Goal: Task Accomplishment & Management: Manage account settings

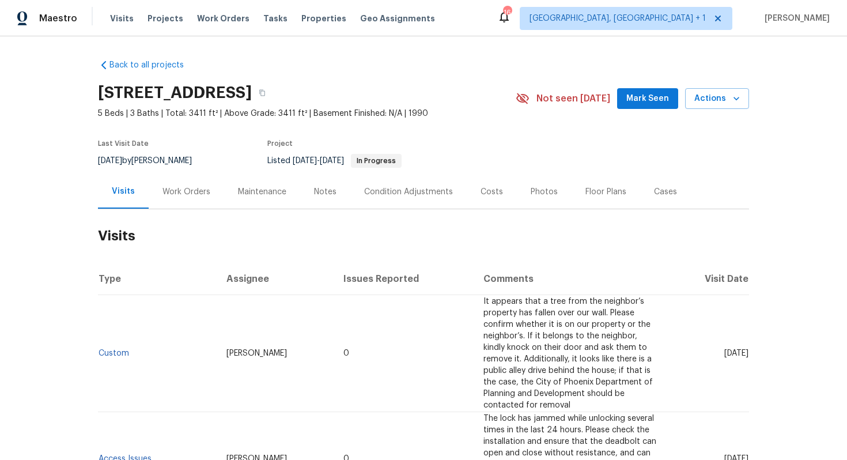
click at [198, 182] on div "Work Orders" at bounding box center [187, 192] width 76 height 34
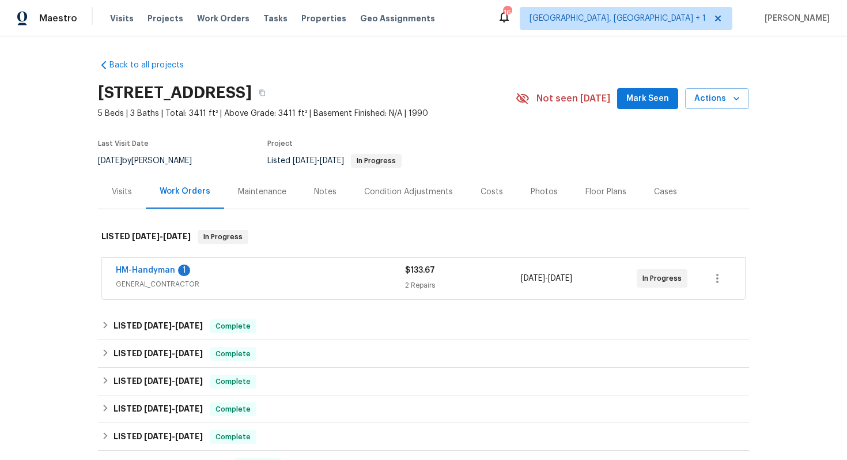
click at [229, 267] on div "HM-Handyman 1" at bounding box center [260, 272] width 289 height 14
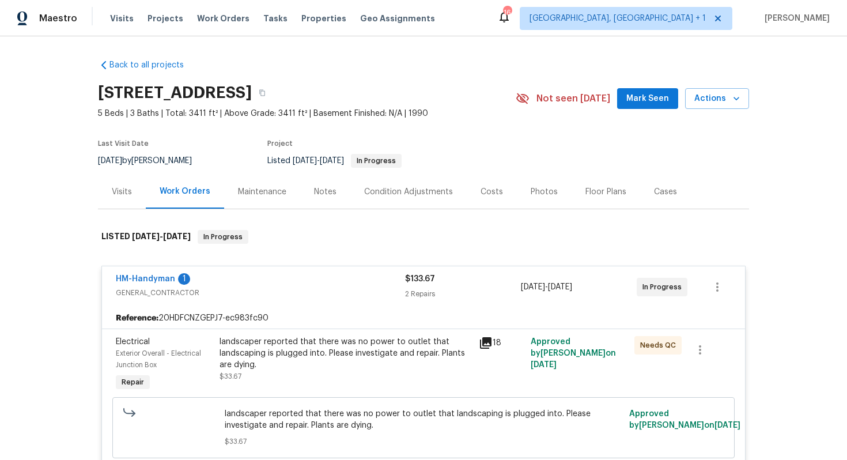
click at [235, 280] on div "HM-Handyman 1" at bounding box center [260, 280] width 289 height 14
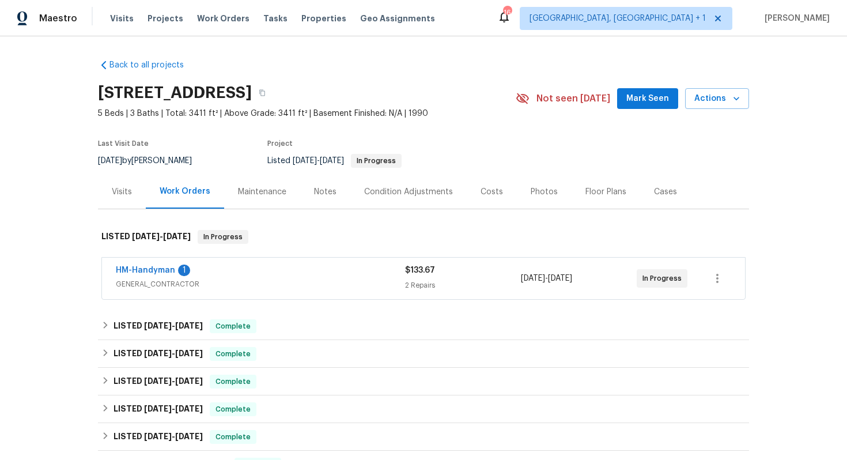
scroll to position [195, 0]
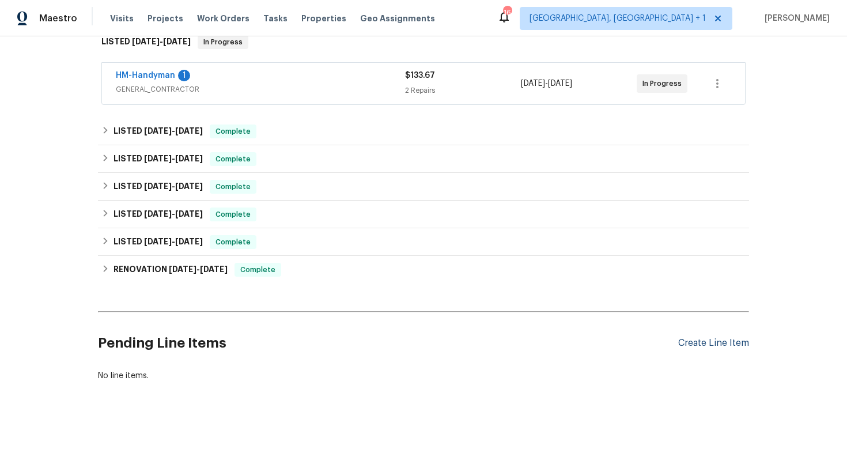
click at [693, 340] on div "Create Line Item" at bounding box center [714, 343] width 71 height 11
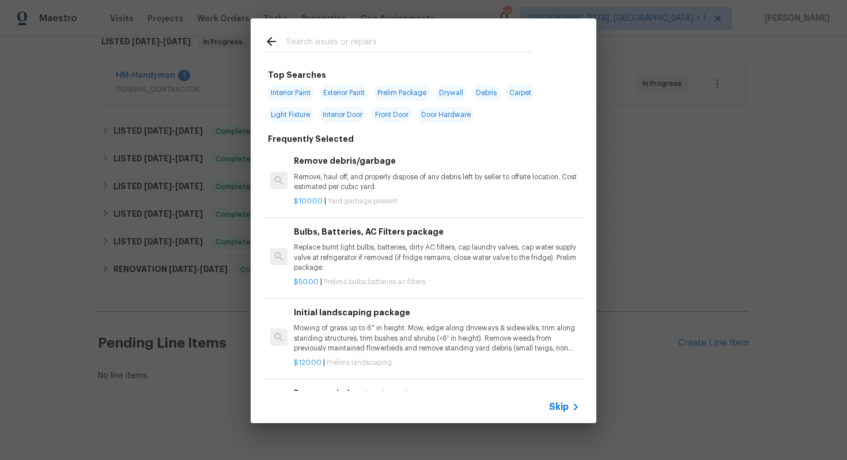
click at [482, 41] on input "text" at bounding box center [409, 43] width 244 height 17
type input "ir"
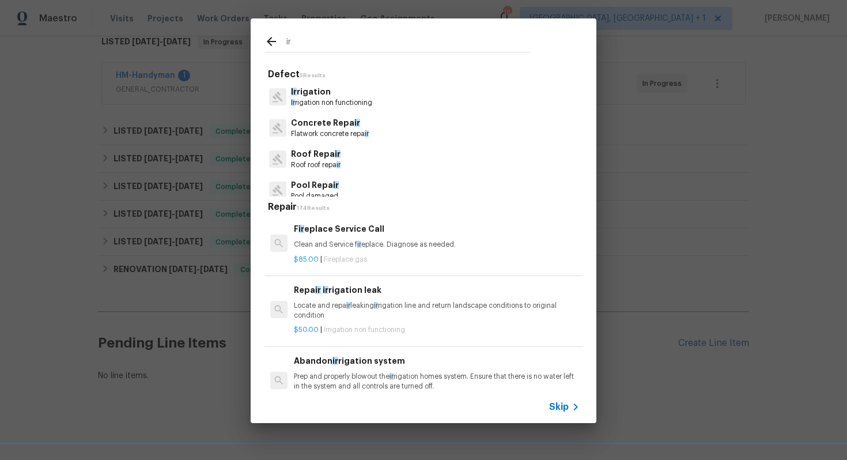
click at [327, 98] on p "Ir rigation non functioning" at bounding box center [331, 103] width 81 height 10
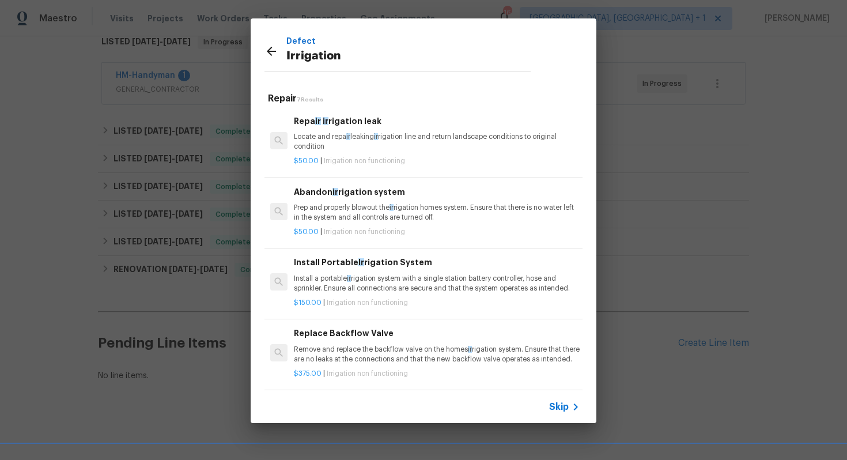
click at [323, 134] on p "Locate and repa ir leaking ir rigation line and return landscape conditions to …" at bounding box center [437, 142] width 286 height 20
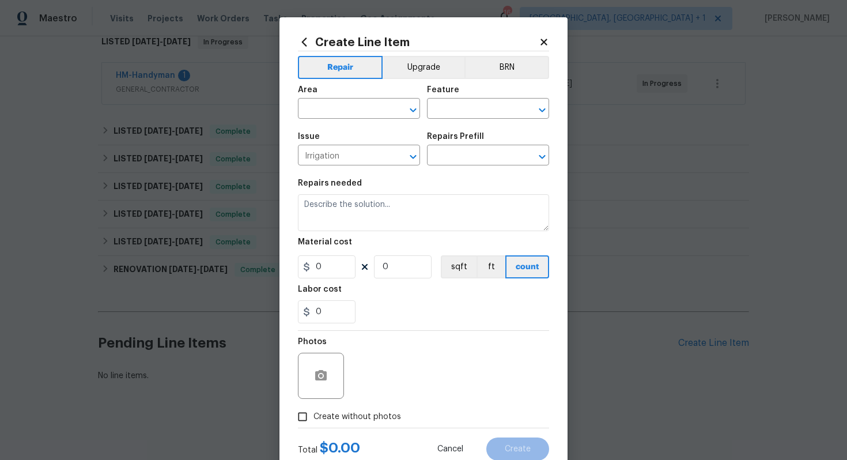
type input "Repair irrigation leak $50.00"
type textarea "Locate and repair leaking irrigation line and return landscape conditions to or…"
type input "50"
type input "1"
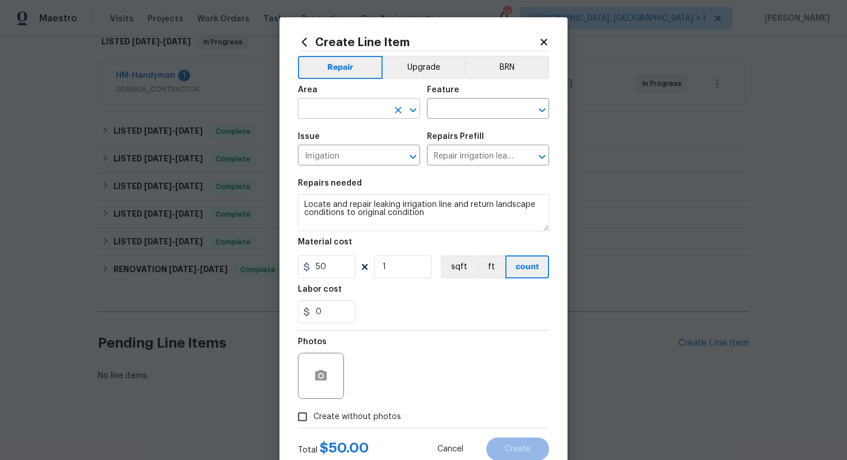
click at [351, 109] on input "text" at bounding box center [343, 110] width 90 height 18
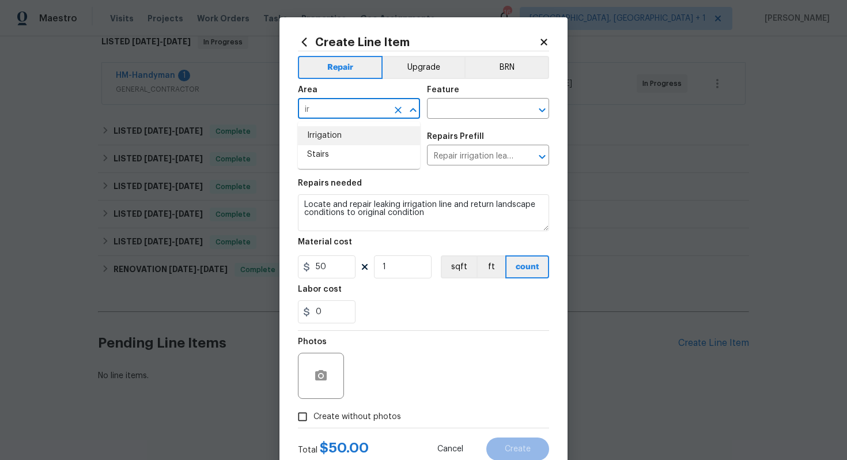
click at [343, 142] on li "Irrigation" at bounding box center [359, 135] width 122 height 19
type input "Irrigation"
click at [460, 110] on input "text" at bounding box center [472, 110] width 90 height 18
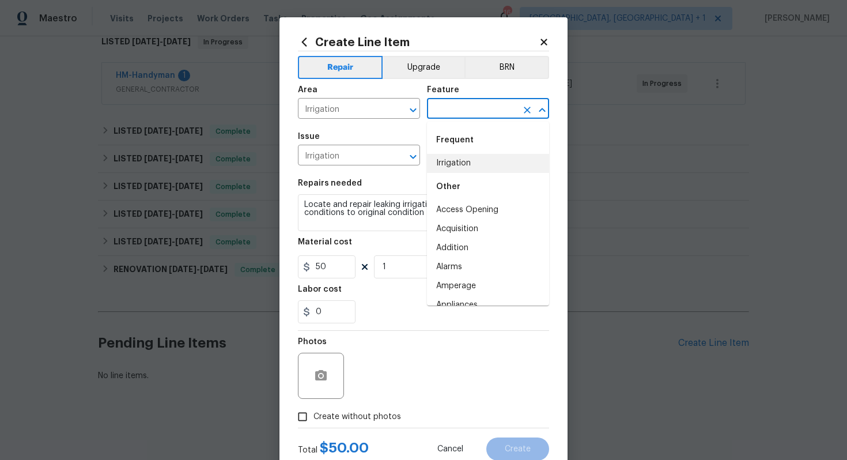
click at [449, 164] on li "Irrigation" at bounding box center [488, 163] width 122 height 19
type input "Irrigation"
click at [359, 213] on textarea "Locate and repair leaking irrigation line and return landscape conditions to or…" at bounding box center [423, 212] width 251 height 37
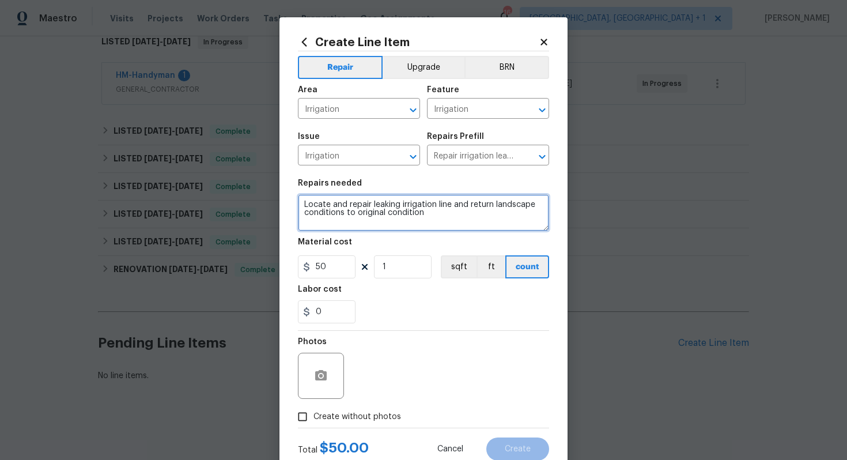
click at [359, 213] on textarea "Locate and repair leaking irrigation line and return landscape conditions to or…" at bounding box center [423, 212] width 251 height 37
paste textarea "Pleas repair the irrigation leak to the left of the driveway and advised that t…"
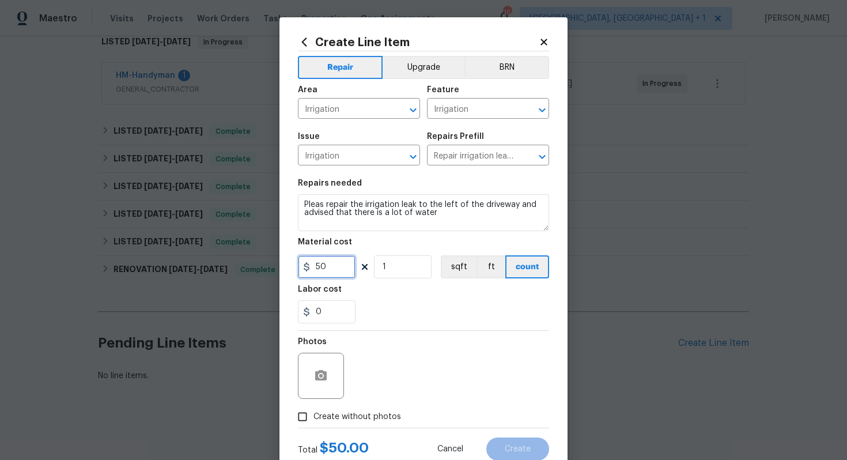
click at [330, 265] on input "50" at bounding box center [327, 266] width 58 height 23
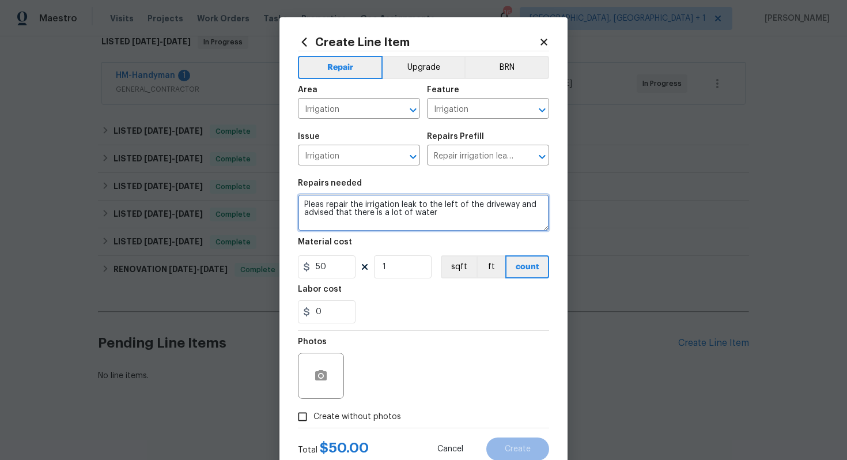
click at [409, 206] on textarea "Pleas repair the irrigation leak to the left of the driveway and advised that t…" at bounding box center [423, 212] width 251 height 37
paste textarea "#lwoleak Received feedback agent reported an irrigation leak to the left of the…"
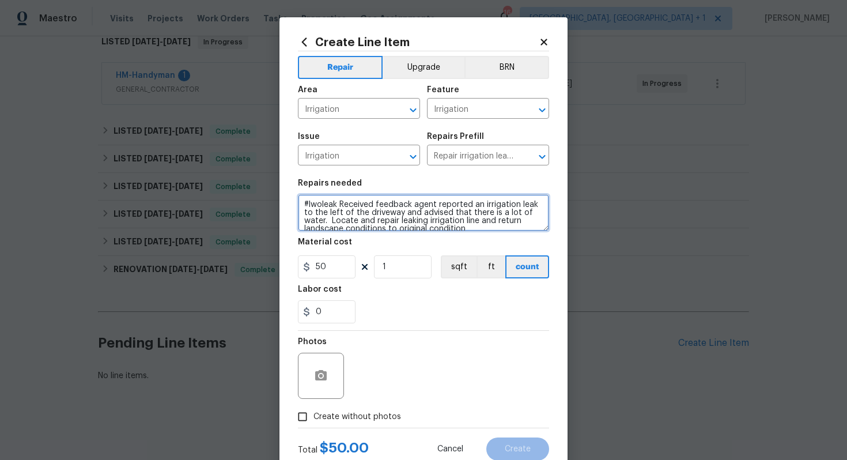
scroll to position [2, 0]
type textarea "#lwoleak Received feedback agent reported an irrigation leak to the left of the…"
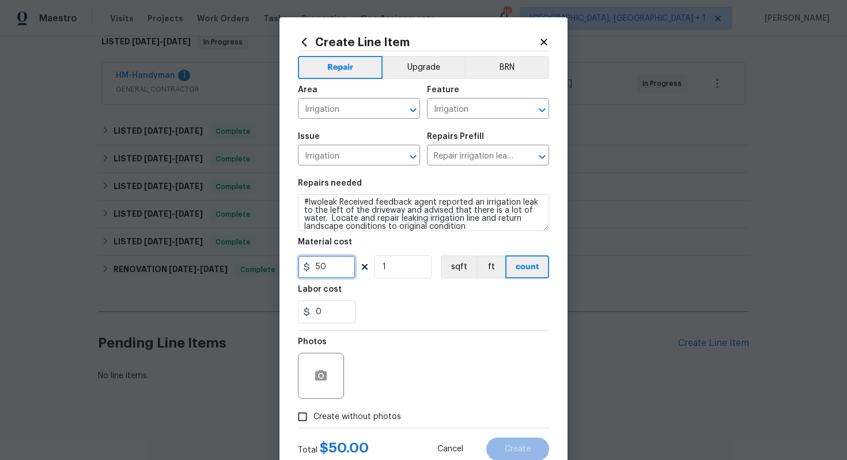
click at [336, 266] on input "50" at bounding box center [327, 266] width 58 height 23
type input "75"
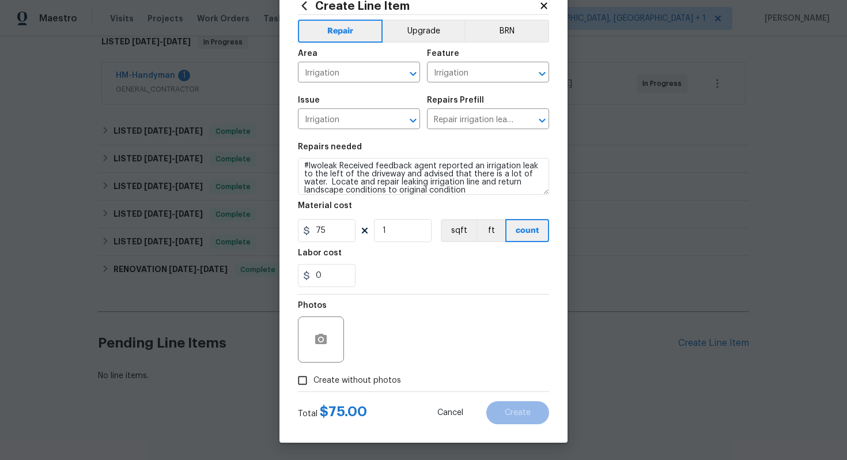
click at [316, 378] on span "Create without photos" at bounding box center [358, 381] width 88 height 12
click at [314, 378] on input "Create without photos" at bounding box center [303, 381] width 22 height 22
checkbox input "true"
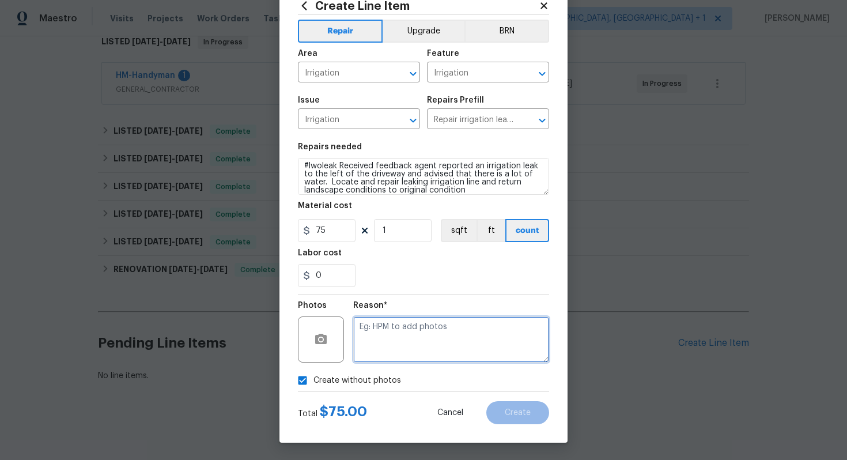
click at [395, 335] on textarea at bounding box center [451, 339] width 196 height 46
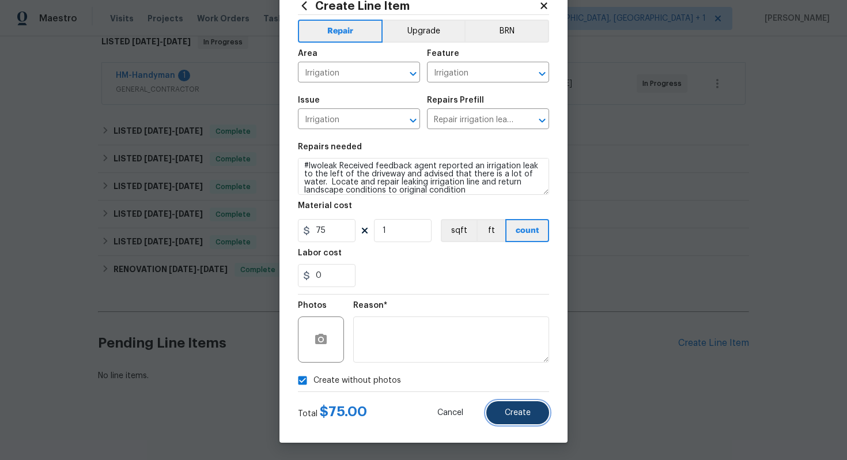
click at [518, 411] on span "Create" at bounding box center [518, 413] width 26 height 9
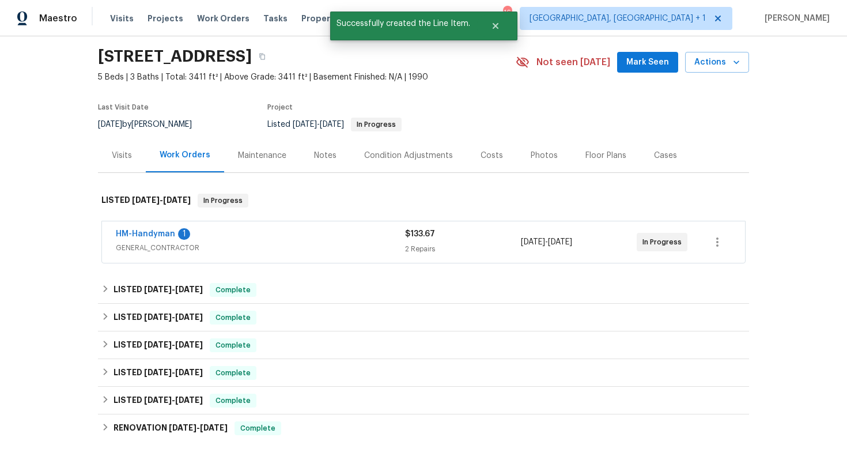
scroll to position [0, 0]
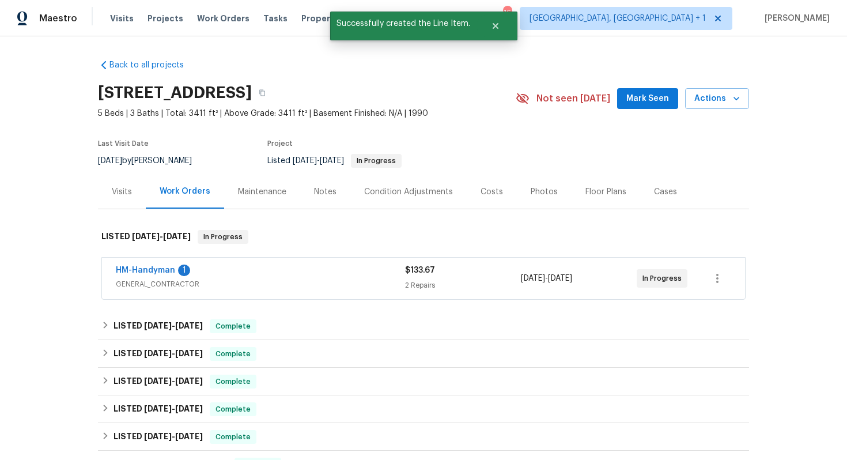
click at [240, 194] on div "Maintenance" at bounding box center [262, 192] width 48 height 12
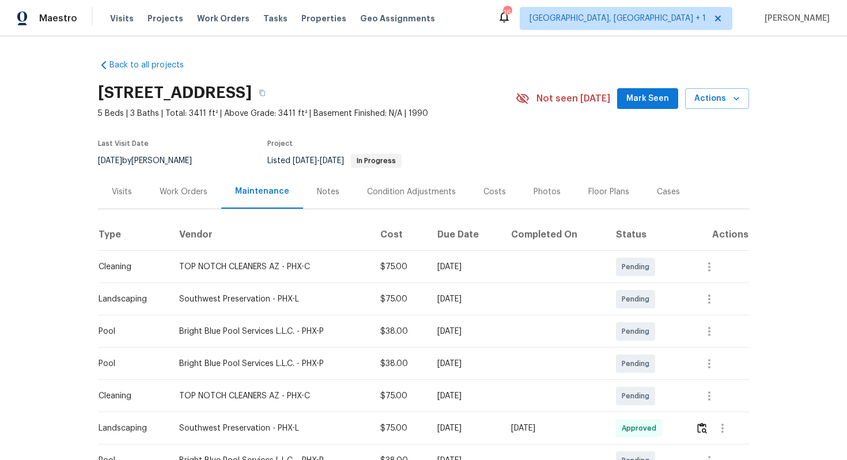
click at [160, 197] on div "Work Orders" at bounding box center [184, 192] width 48 height 12
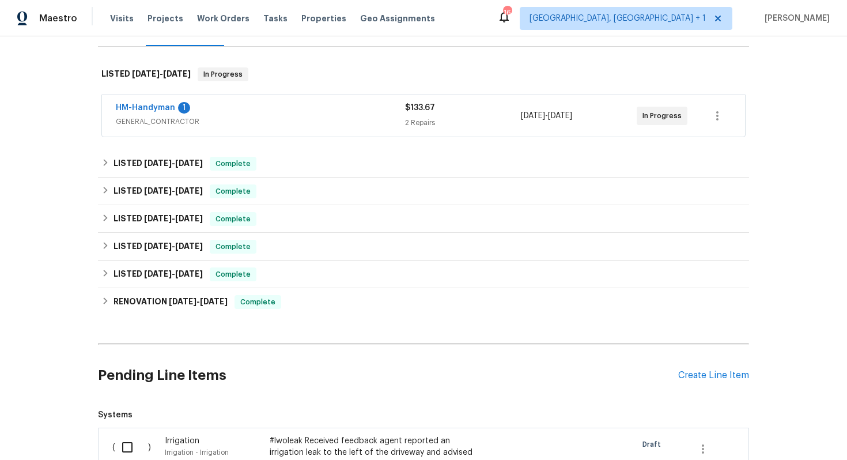
scroll to position [372, 0]
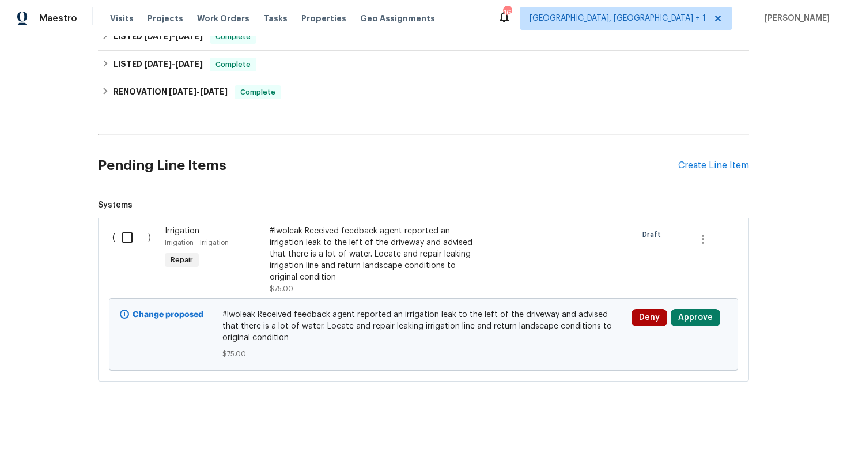
click at [141, 236] on input "checkbox" at bounding box center [131, 237] width 33 height 24
checkbox input "true"
click at [749, 430] on span "Create Work Order" at bounding box center [781, 431] width 77 height 14
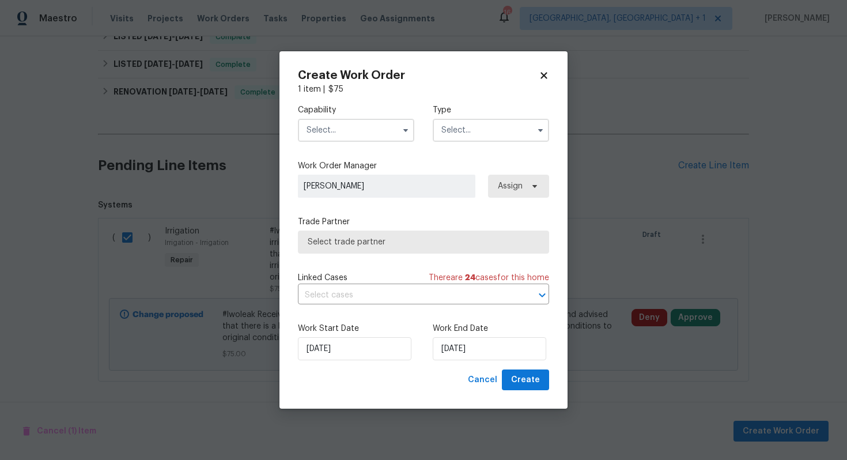
click at [385, 140] on input "text" at bounding box center [356, 130] width 116 height 23
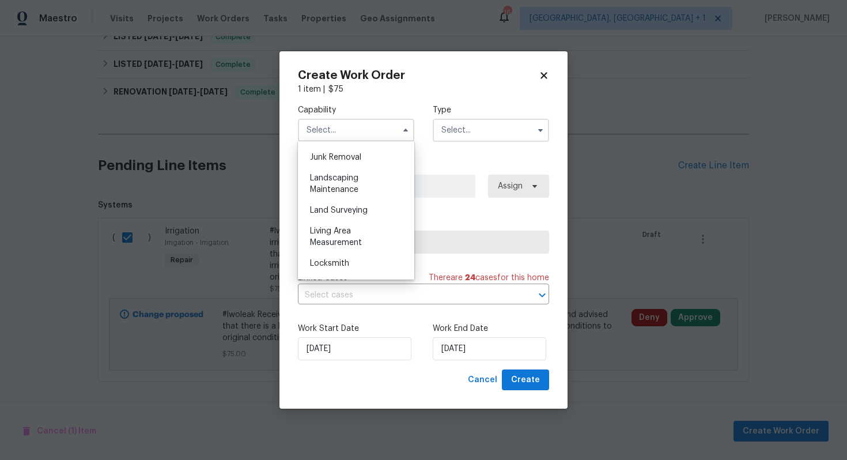
scroll to position [737, 0]
click at [361, 187] on div "Landscaping Maintenance" at bounding box center [356, 182] width 111 height 32
type input "Landscaping Maintenance"
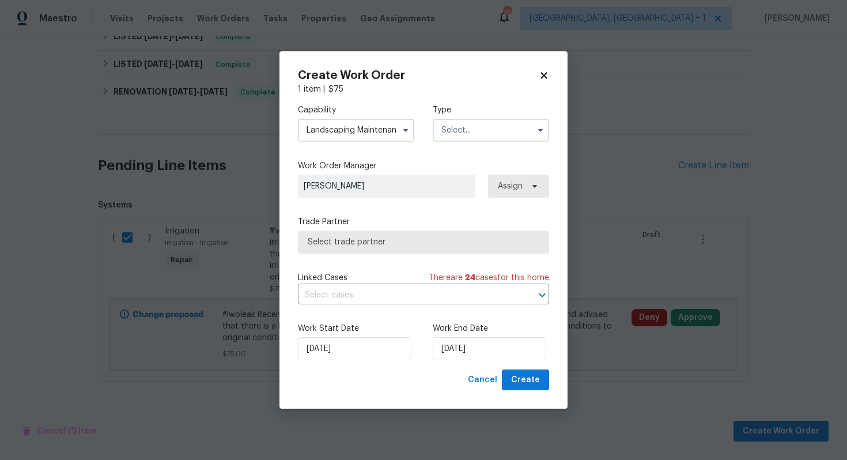
click at [490, 134] on input "text" at bounding box center [491, 130] width 116 height 23
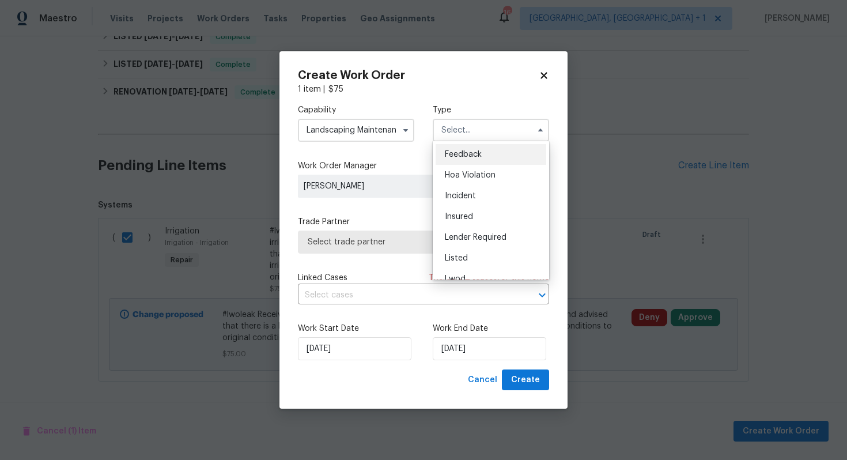
click at [480, 161] on div "Feedback" at bounding box center [491, 154] width 111 height 21
type input "Feedback"
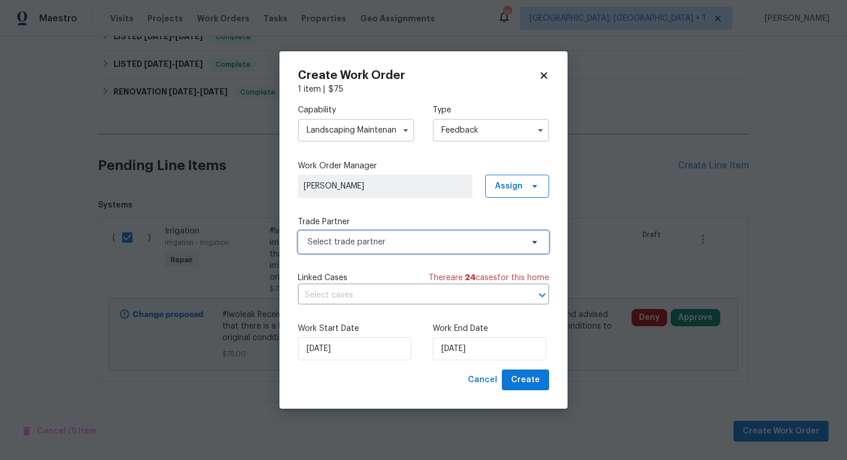
click at [380, 248] on span "Select trade partner" at bounding box center [423, 242] width 251 height 23
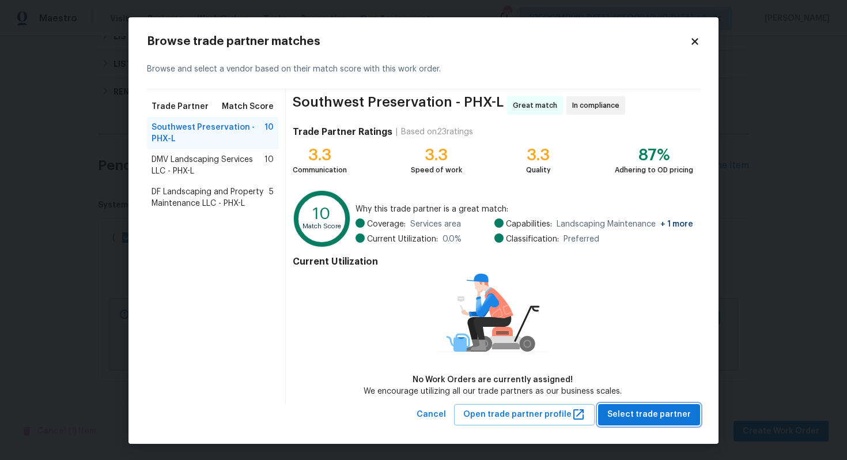
click at [649, 419] on span "Select trade partner" at bounding box center [650, 415] width 84 height 14
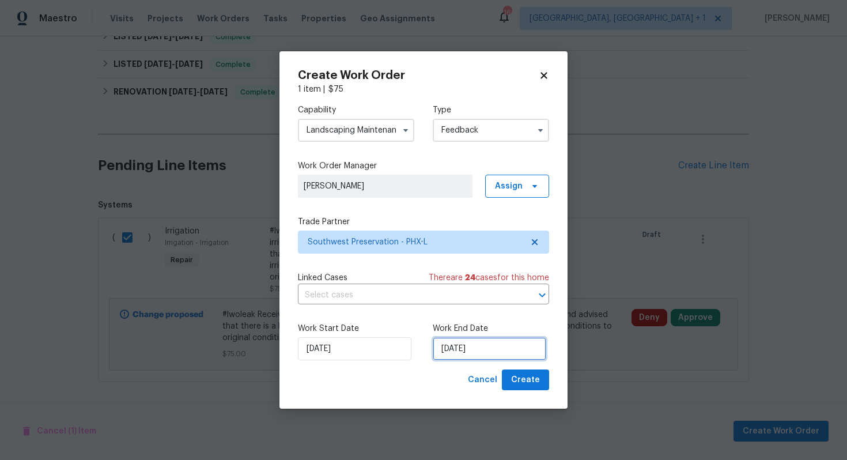
click at [473, 352] on input "03/10/2025" at bounding box center [490, 348] width 114 height 23
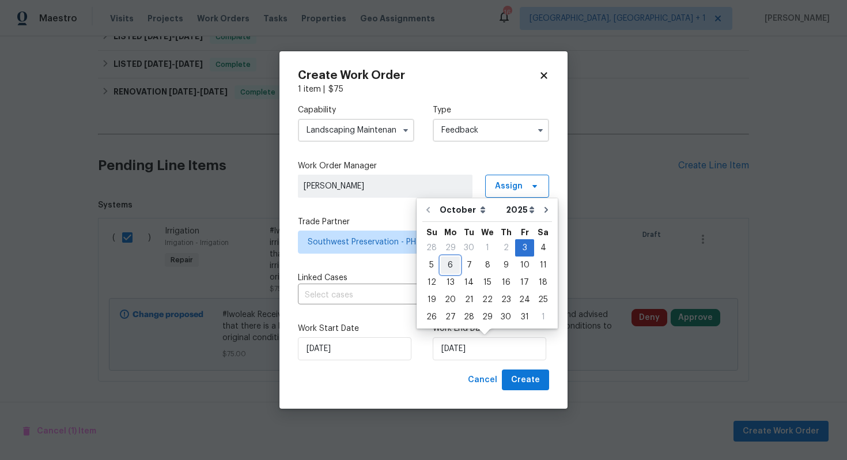
click at [452, 265] on div "6" at bounding box center [450, 265] width 19 height 16
type input "06/10/2025"
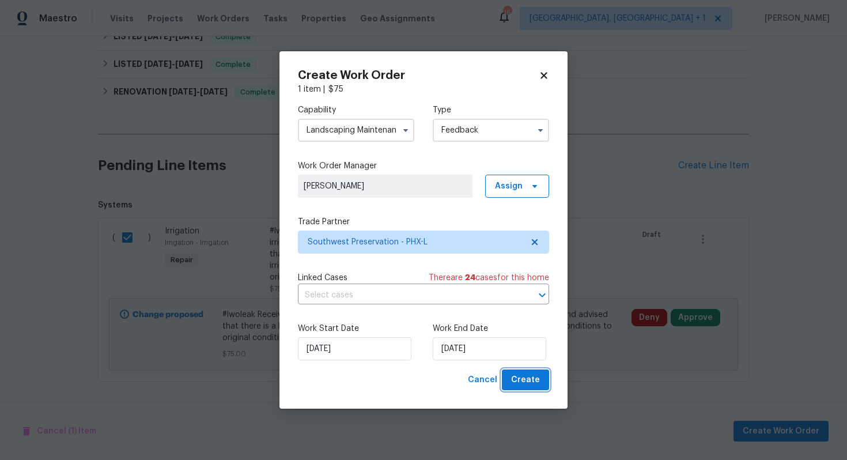
click at [529, 382] on span "Create" at bounding box center [525, 380] width 29 height 14
checkbox input "false"
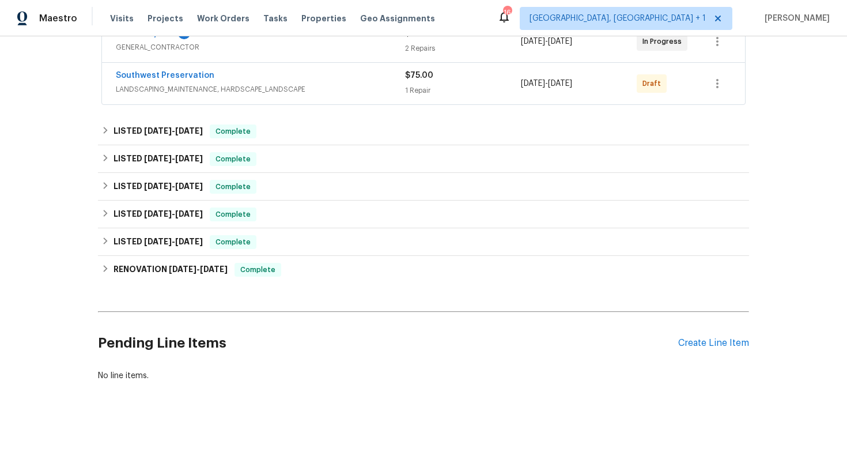
scroll to position [0, 0]
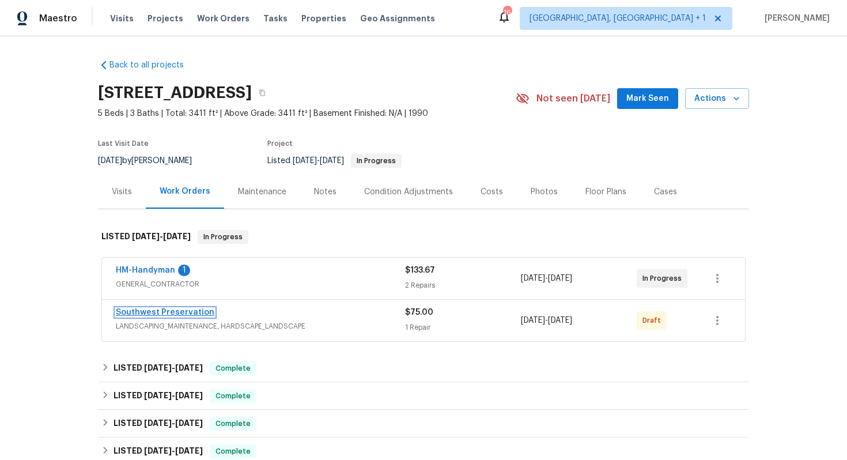
click at [142, 311] on link "Southwest Preservation" at bounding box center [165, 312] width 99 height 8
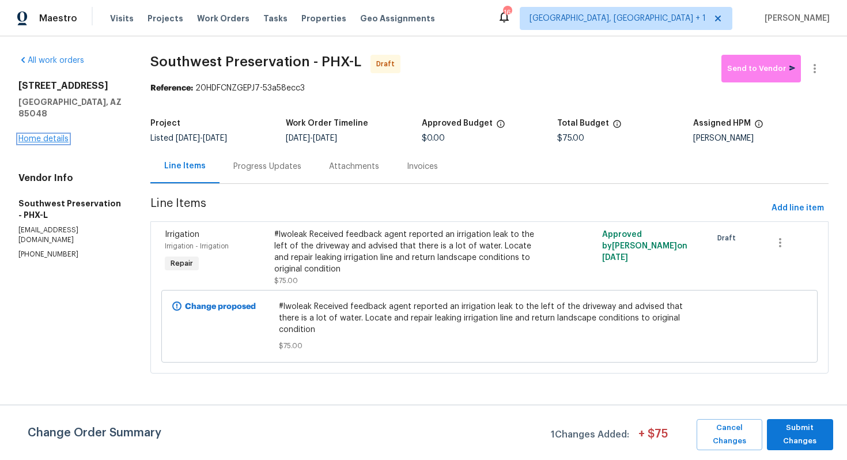
click at [55, 135] on link "Home details" at bounding box center [43, 139] width 50 height 8
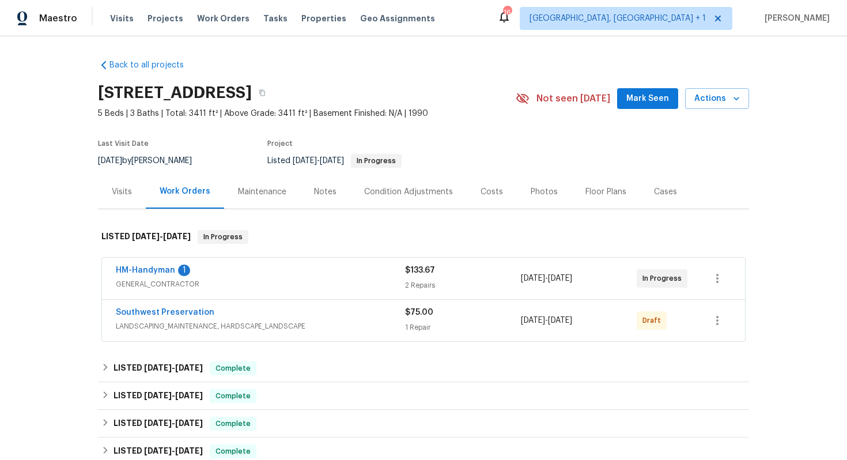
click at [253, 192] on div "Maintenance" at bounding box center [262, 192] width 48 height 12
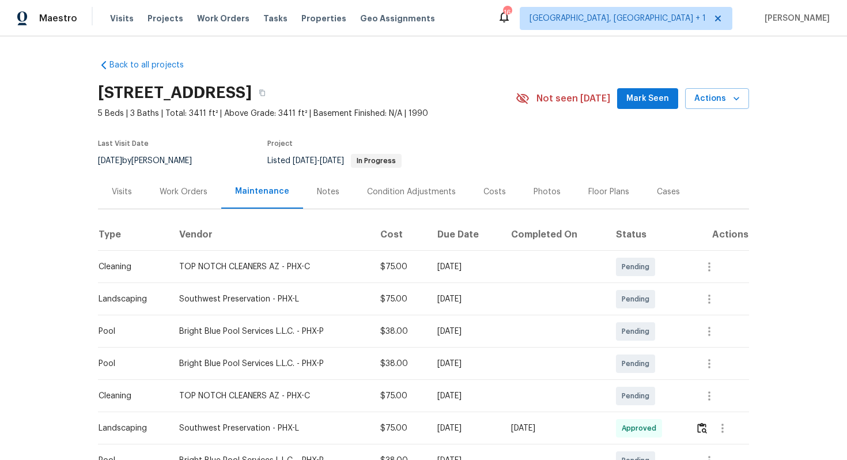
click at [179, 194] on div "Work Orders" at bounding box center [184, 192] width 48 height 12
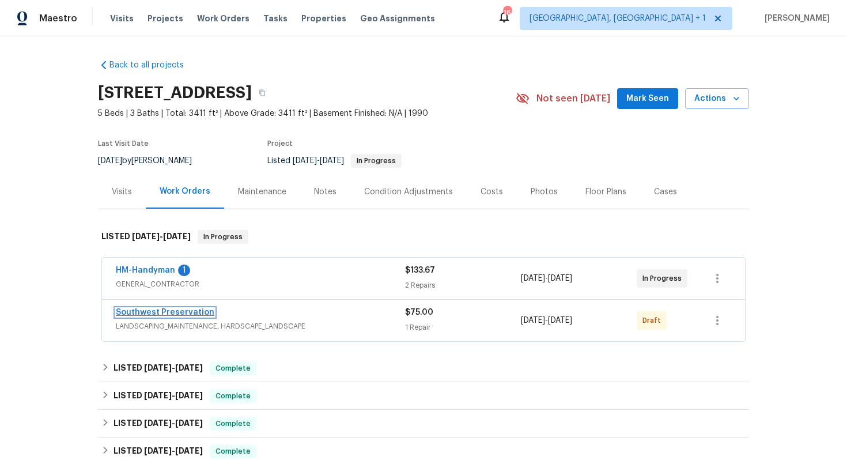
click at [144, 310] on link "Southwest Preservation" at bounding box center [165, 312] width 99 height 8
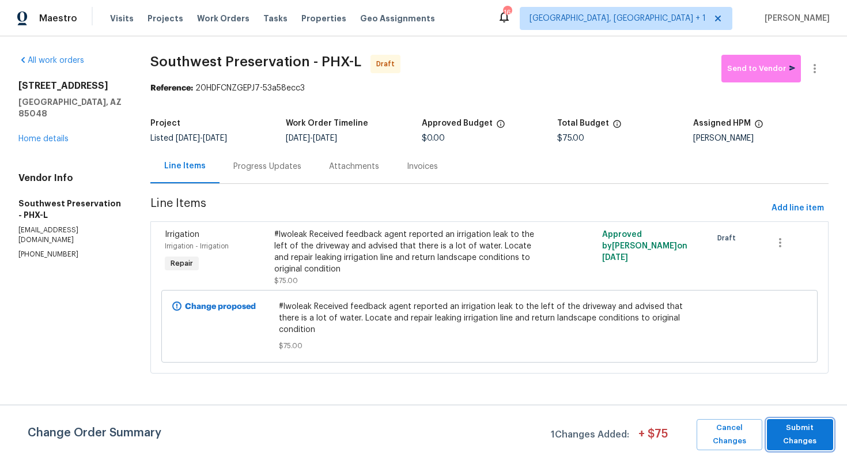
click at [789, 435] on span "Submit Changes" at bounding box center [800, 434] width 55 height 27
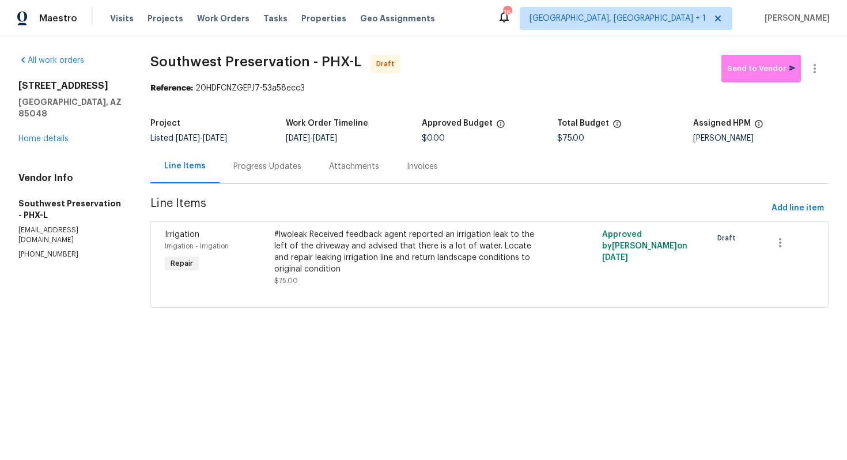
click at [265, 164] on div "Progress Updates" at bounding box center [267, 167] width 68 height 12
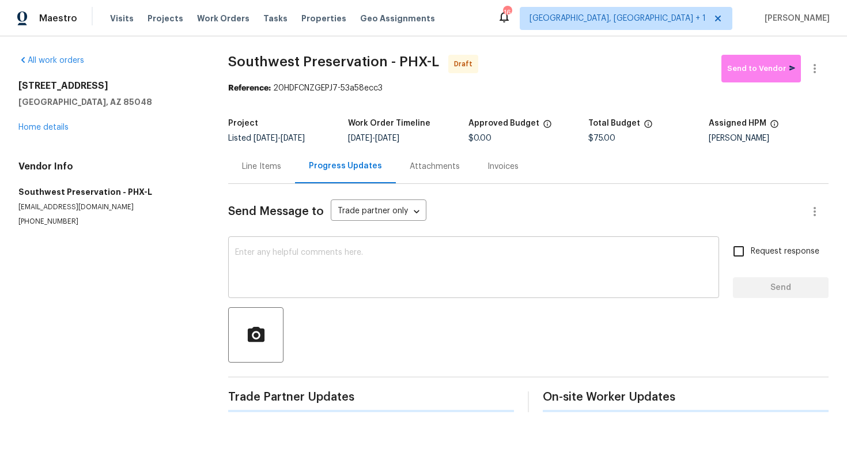
click at [282, 255] on textarea at bounding box center [473, 268] width 477 height 40
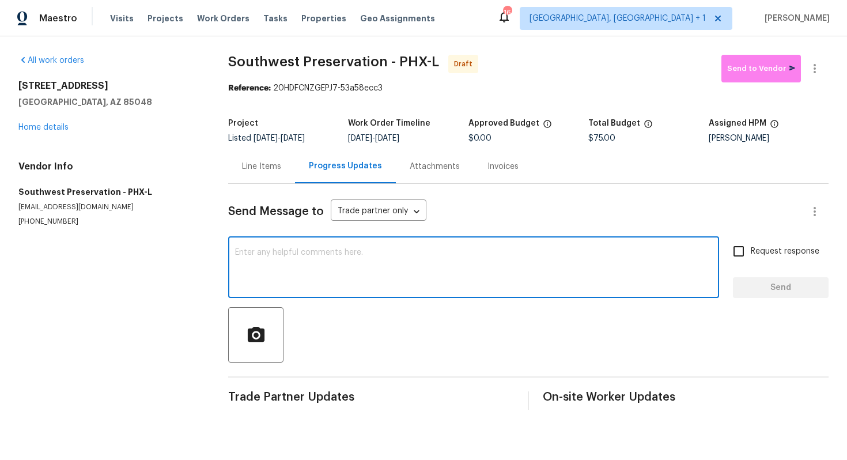
click at [378, 267] on textarea at bounding box center [473, 268] width 477 height 40
paste textarea "Hi this is Arvind with Opendoor. I’m confirming you received the WO for the pro…"
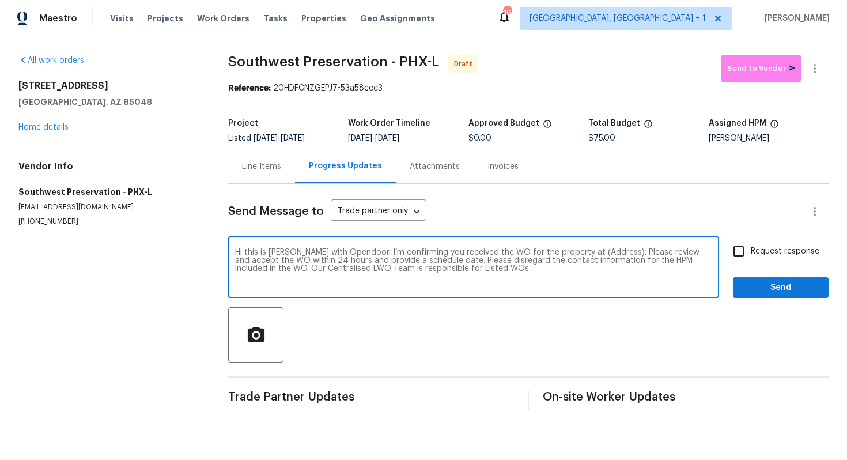
drag, startPoint x: 602, startPoint y: 253, endPoint x: 566, endPoint y: 251, distance: 36.4
click at [566, 251] on textarea "Hi this is Arvind with Opendoor. I’m confirming you received the WO for the pro…" at bounding box center [473, 268] width 477 height 40
paste textarea "14645 S 25th Pl, Phoenix, AZ 85048"
type textarea "Hi this is Arvind with Opendoor. I’m confirming you received the WO for the pro…"
click at [736, 251] on input "Request response" at bounding box center [739, 251] width 24 height 24
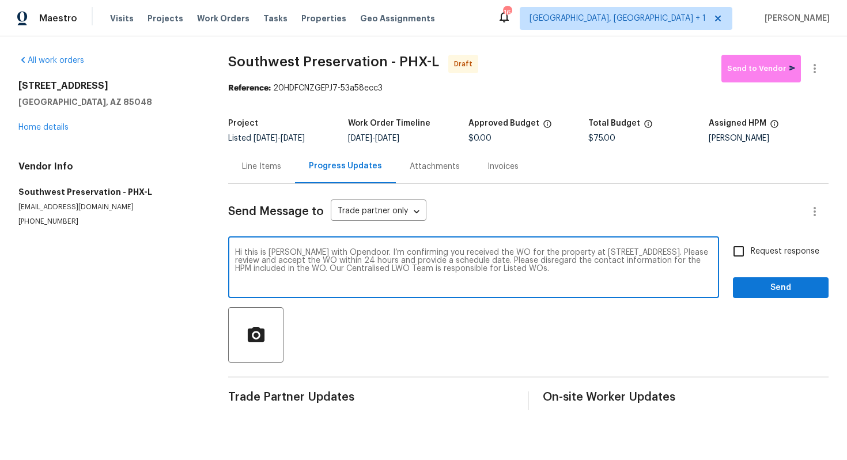
checkbox input "true"
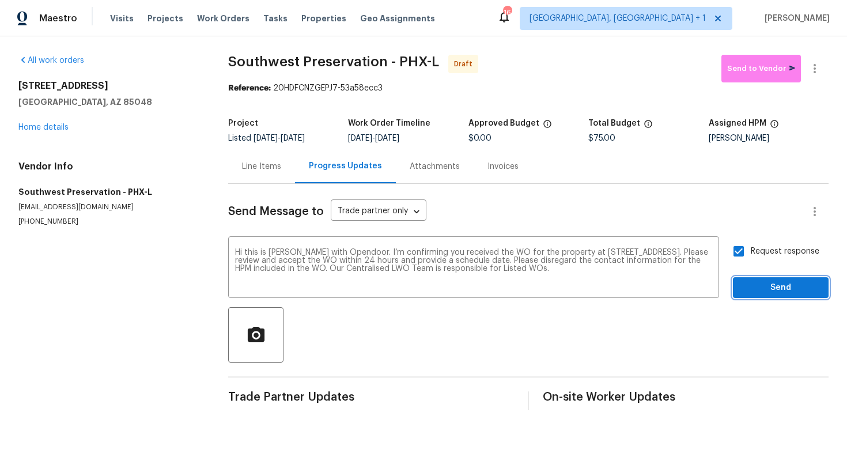
click at [770, 286] on span "Send" at bounding box center [781, 288] width 77 height 14
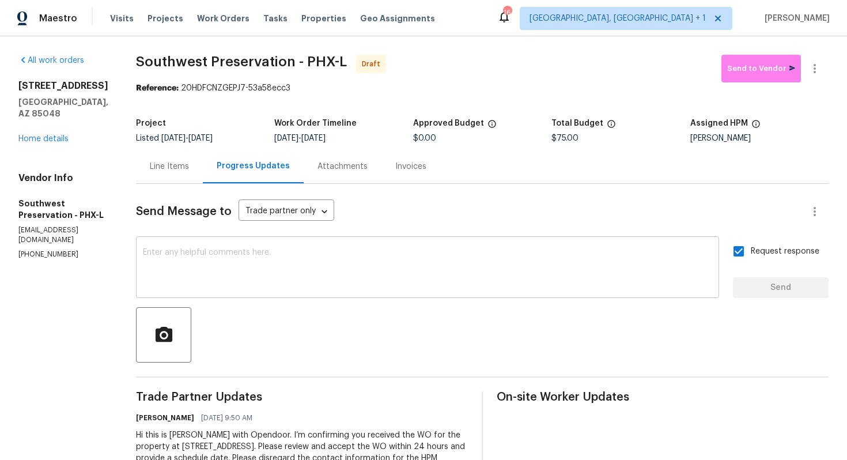
click at [416, 277] on textarea at bounding box center [428, 268] width 570 height 40
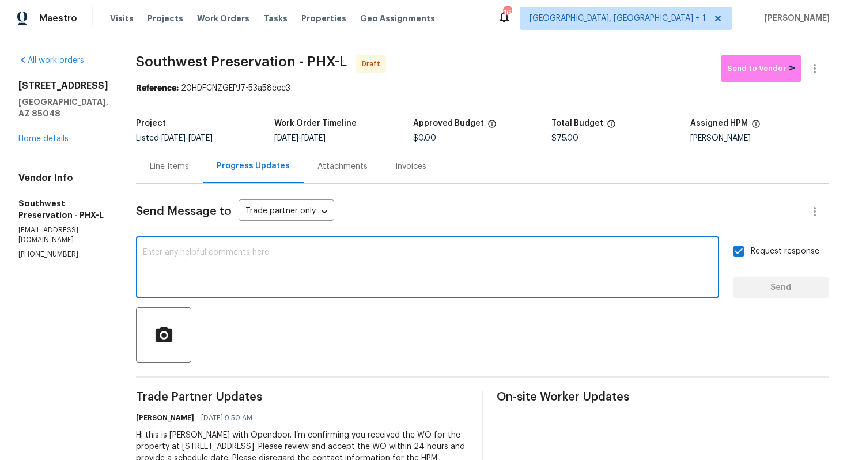
paste textarea "Attention All Work Orders must include before-photos (both close-up and wide-an…"
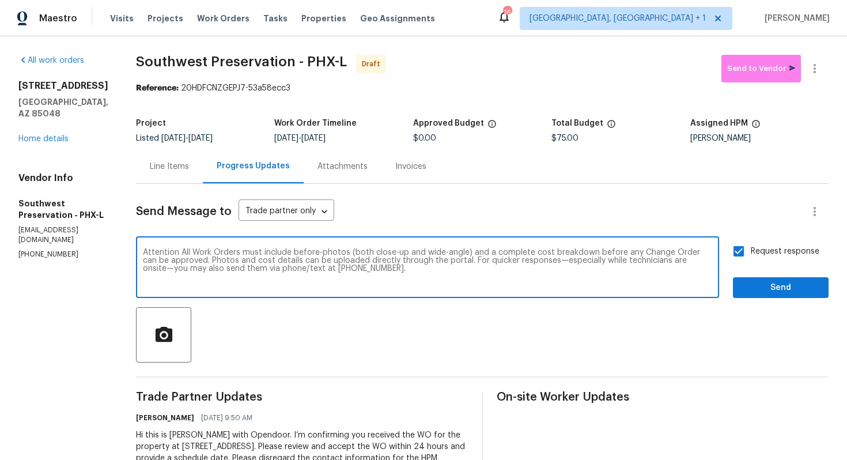
type textarea "Attention All Work Orders must include before-photos (both close-up and wide-an…"
click at [762, 278] on button "Send" at bounding box center [781, 287] width 96 height 21
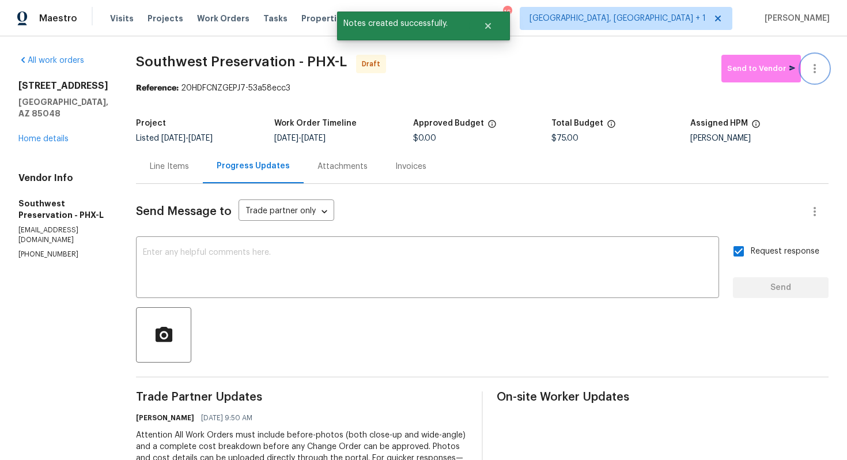
click at [815, 70] on icon "button" at bounding box center [815, 69] width 14 height 14
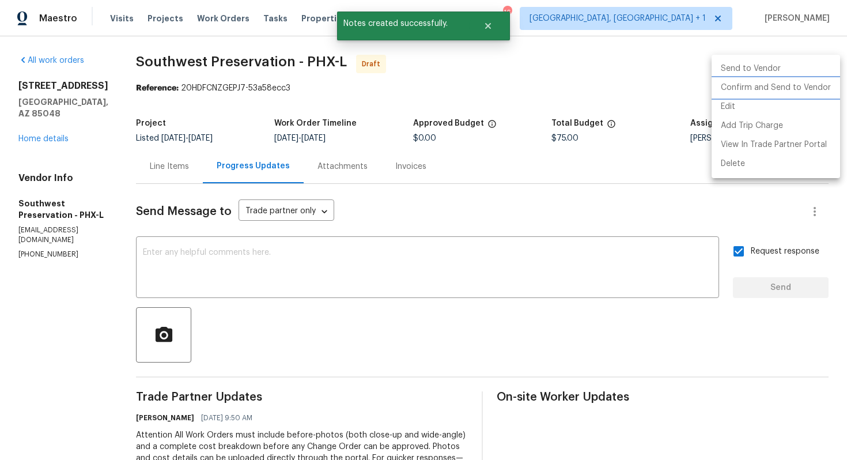
click at [770, 92] on li "Confirm and Send to Vendor" at bounding box center [776, 87] width 129 height 19
click at [506, 79] on div at bounding box center [423, 230] width 847 height 460
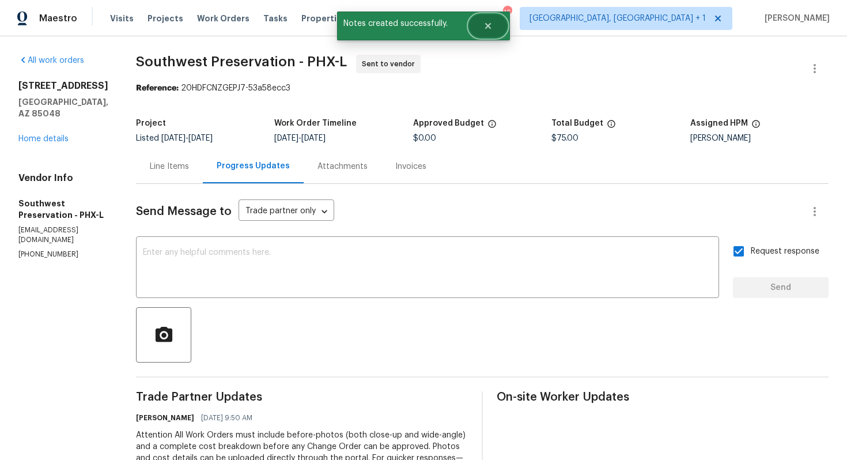
click at [484, 31] on button "Close" at bounding box center [488, 25] width 38 height 23
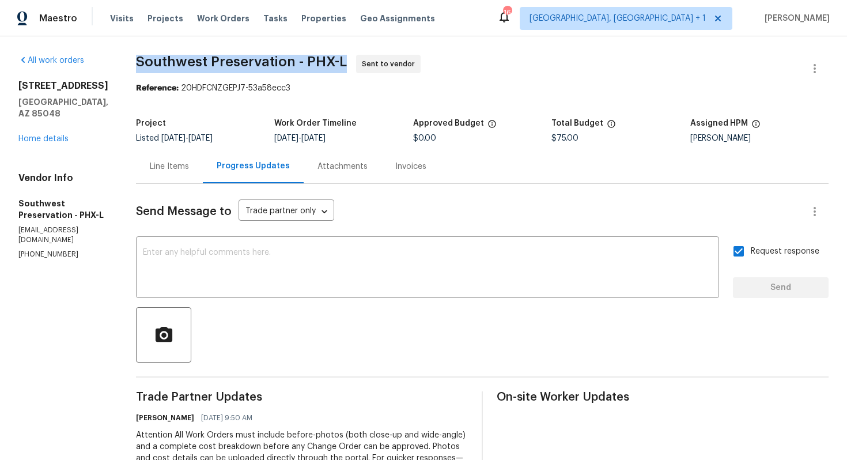
drag, startPoint x: 131, startPoint y: 62, endPoint x: 344, endPoint y: 59, distance: 212.2
click at [344, 59] on span "Southwest Preservation - PHX-L Sent to vendor" at bounding box center [468, 69] width 665 height 28
copy span "Southwest Preservation - PHX-L"
click at [186, 90] on div "Reference: 20HDFCNZGEPJ7-53a58ecc3" at bounding box center [482, 88] width 693 height 12
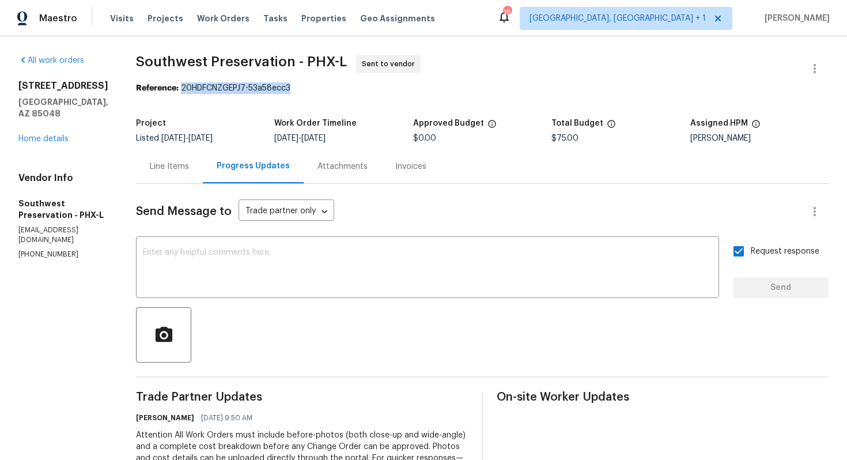
drag, startPoint x: 177, startPoint y: 89, endPoint x: 312, endPoint y: 90, distance: 135.5
click at [312, 90] on div "Reference: 20HDFCNZGEPJ7-53a58ecc3" at bounding box center [482, 88] width 693 height 12
copy div "20HDFCNZGEPJ7-53a58ecc3"
click at [429, 102] on section "Southwest Preservation - PHX-L Sent to vendor Reference: 20HDFCNZGEPJ7-53a58ecc…" at bounding box center [482, 318] width 693 height 526
click at [53, 135] on link "Home details" at bounding box center [43, 139] width 50 height 8
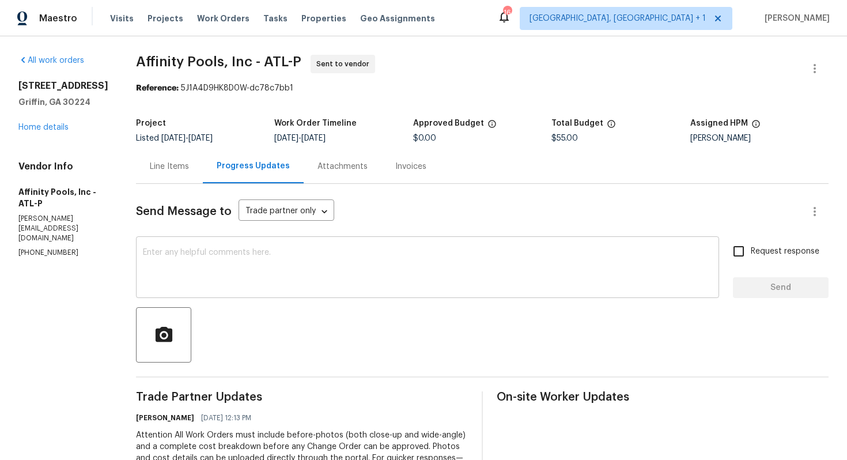
click at [340, 267] on textarea at bounding box center [428, 268] width 570 height 40
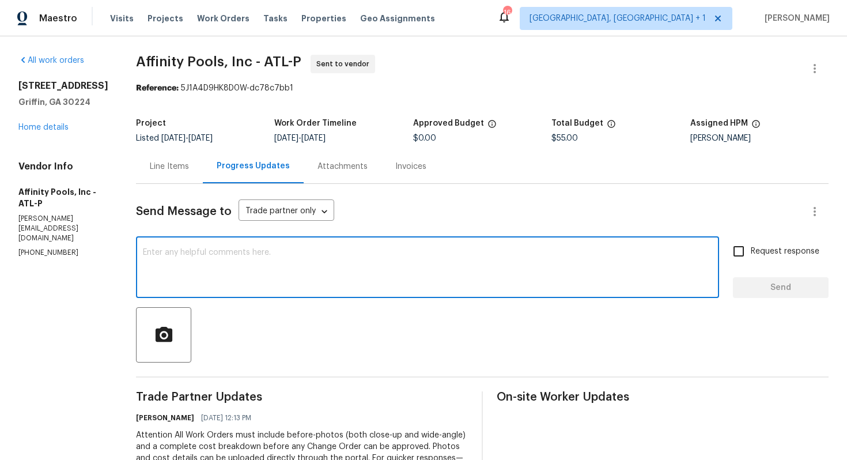
click at [384, 253] on textarea at bounding box center [428, 268] width 570 height 40
click at [165, 174] on div "Line Items" at bounding box center [169, 166] width 67 height 34
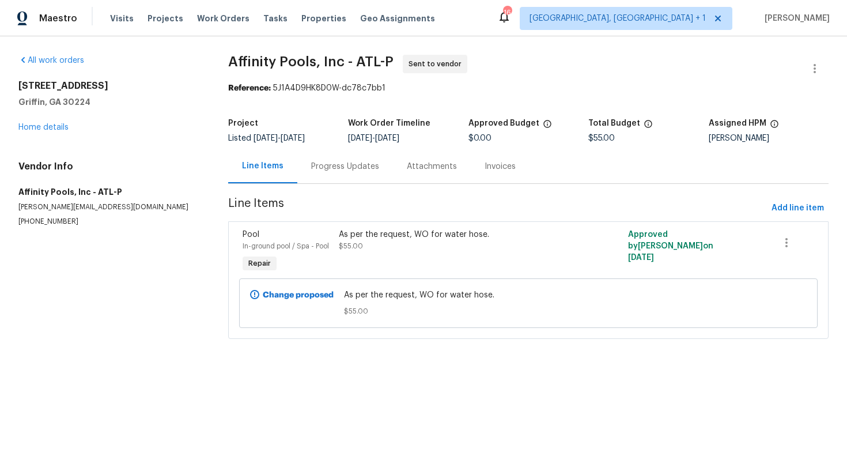
click at [331, 164] on div "Progress Updates" at bounding box center [345, 167] width 68 height 12
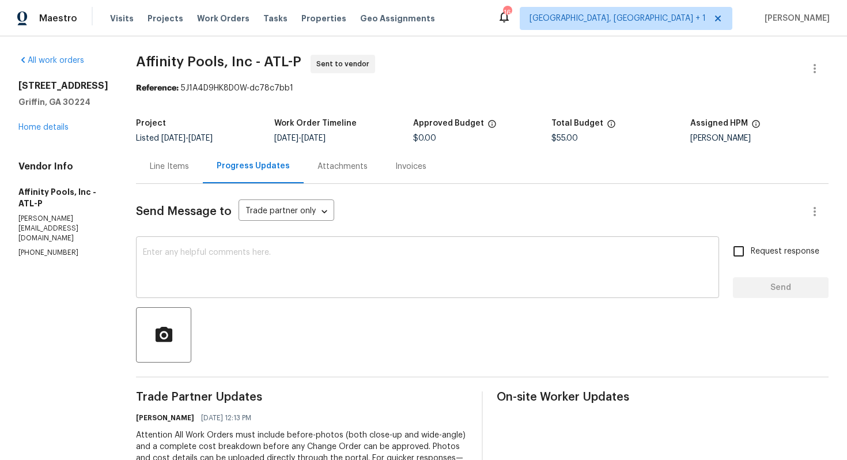
click at [245, 267] on textarea at bounding box center [428, 268] width 570 height 40
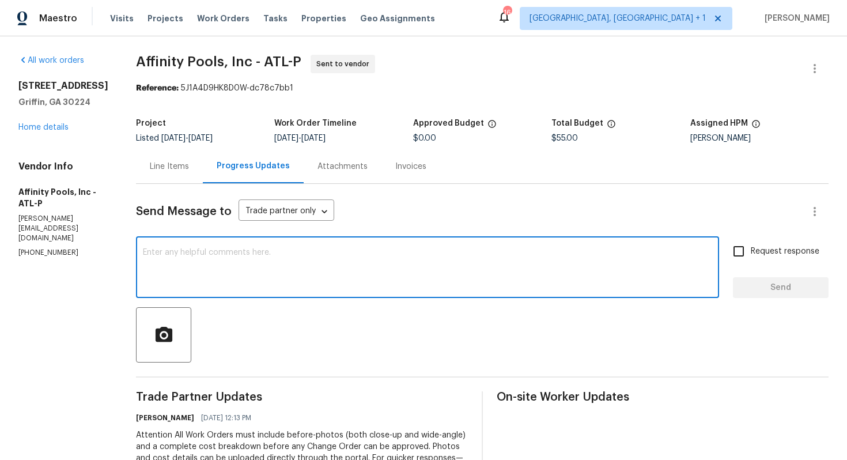
click at [341, 273] on textarea at bounding box center [428, 268] width 570 height 40
paste textarea "Could you please accept the work order and provide the progress status along wi…"
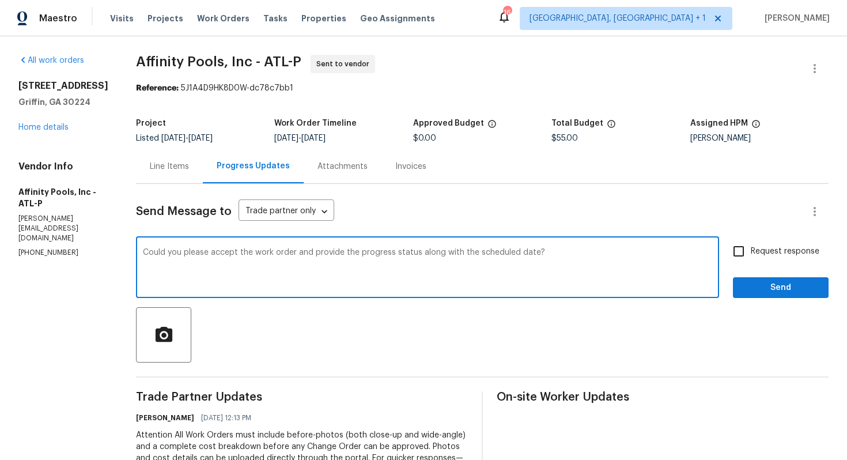
click at [143, 253] on textarea "Could you please accept the work order and provide the progress status along wi…" at bounding box center [428, 268] width 570 height 40
click at [612, 251] on textarea "Hi team, could you please accept the work order and provide the progress status…" at bounding box center [428, 268] width 570 height 40
type textarea "Hi team, could you please accept the work order and provide the progress status…"
click at [797, 253] on span "Request response" at bounding box center [785, 252] width 69 height 12
click at [751, 253] on input "Request response" at bounding box center [739, 251] width 24 height 24
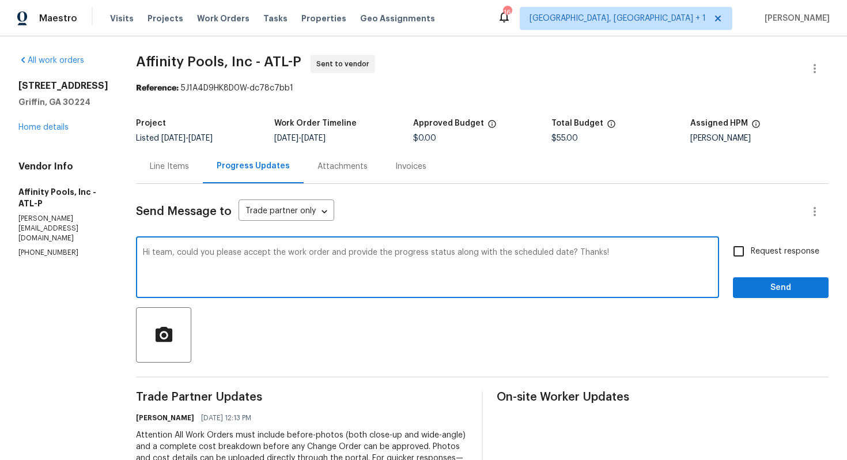
checkbox input "true"
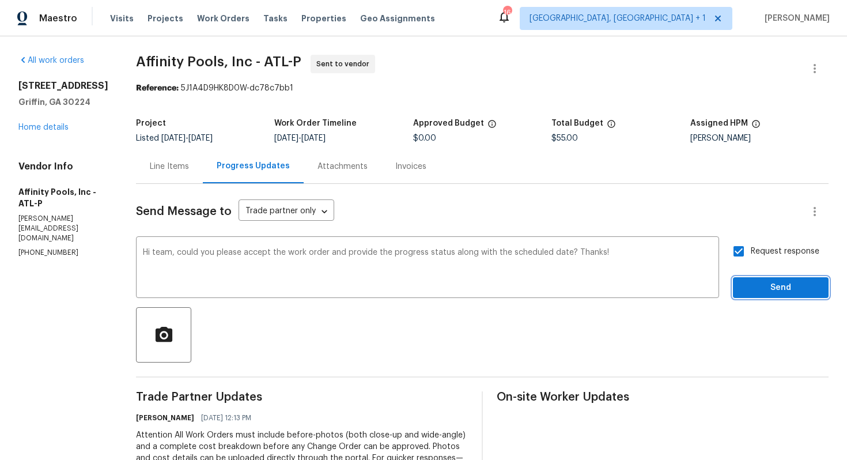
click at [751, 287] on span "Send" at bounding box center [781, 288] width 77 height 14
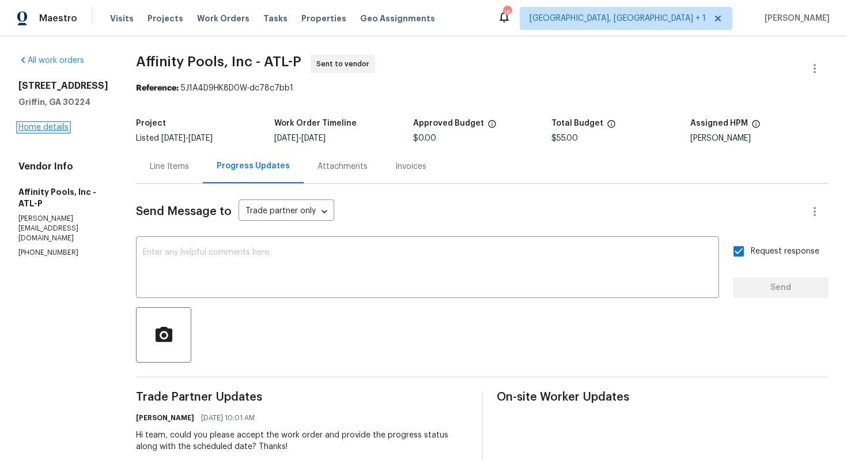
click at [52, 125] on link "Home details" at bounding box center [43, 127] width 50 height 8
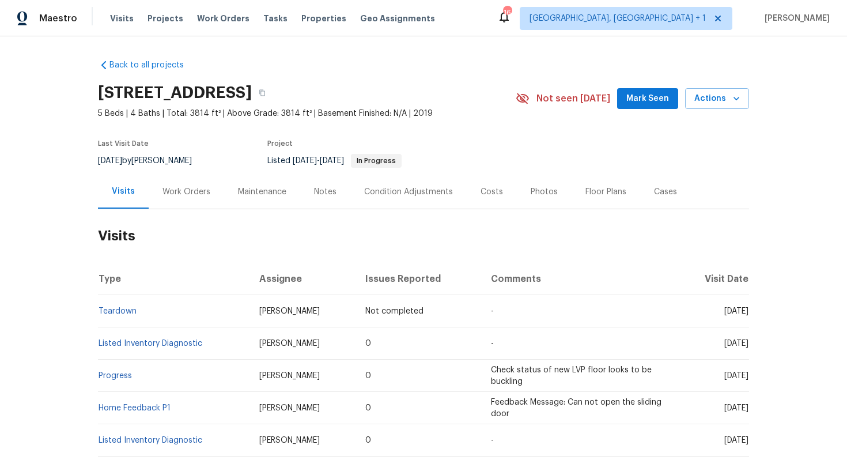
click at [171, 201] on div "Work Orders" at bounding box center [187, 192] width 76 height 34
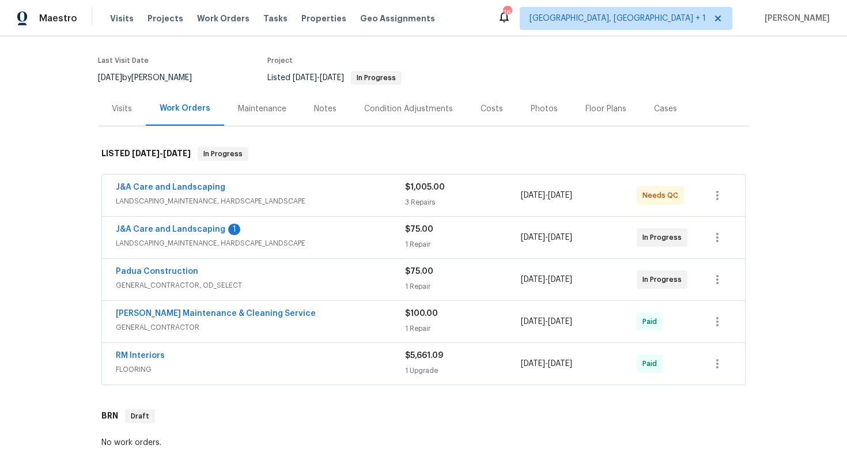
scroll to position [84, 0]
click at [175, 273] on link "Padua Construction" at bounding box center [157, 270] width 82 height 8
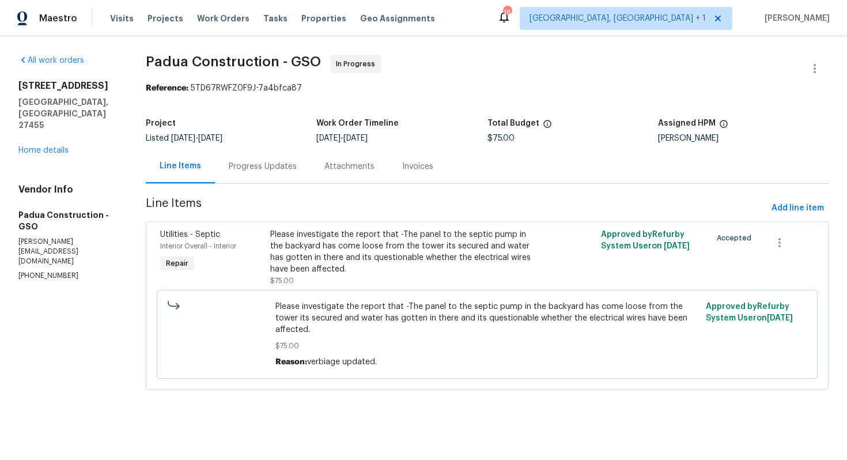
click at [255, 161] on div "Progress Updates" at bounding box center [263, 167] width 68 height 12
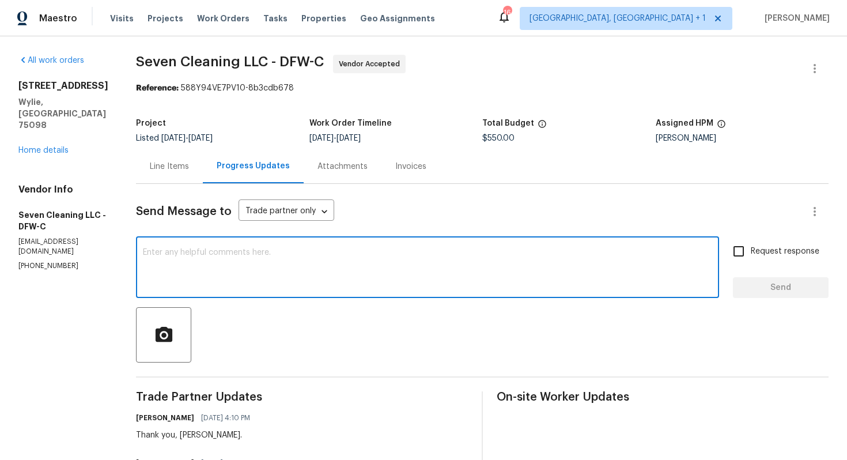
click at [262, 274] on textarea at bounding box center [428, 268] width 570 height 40
click at [438, 264] on textarea at bounding box center [428, 268] width 570 height 40
paste textarea "Hi team, do we have an update on the progression status of the work order? Woul…"
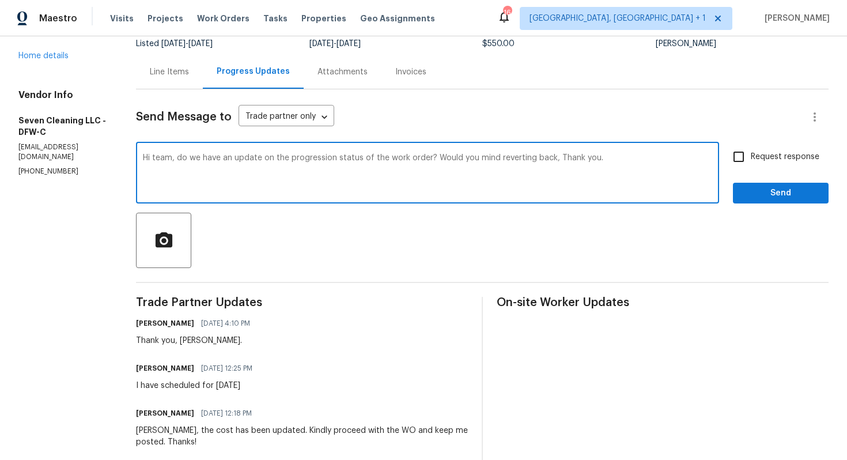
scroll to position [103, 0]
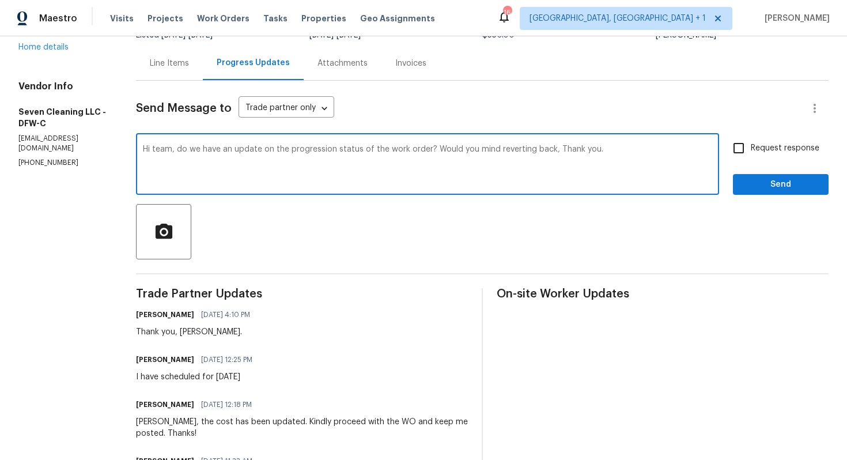
click at [203, 333] on div "Thank you, Alfredo." at bounding box center [196, 332] width 121 height 12
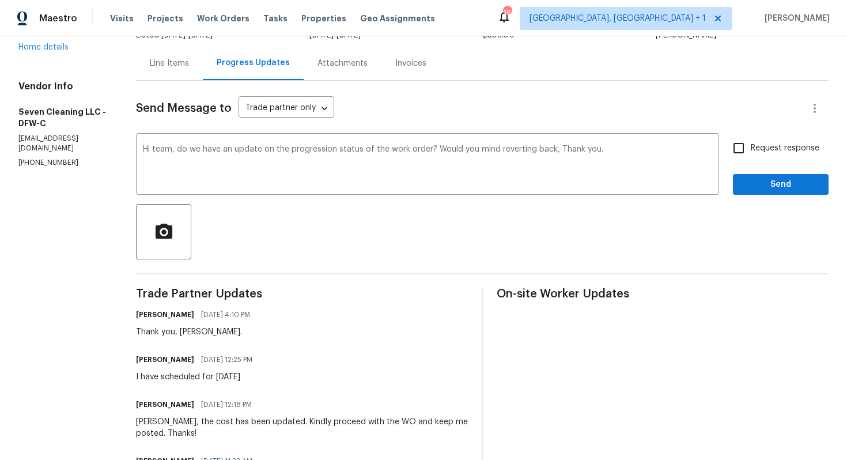
click at [203, 333] on div "Thank you, Alfredo." at bounding box center [196, 332] width 121 height 12
copy div "Alfredo"
click at [171, 151] on textarea "Hi team, do we have an update on the progression status of the work order? Woul…" at bounding box center [428, 165] width 570 height 40
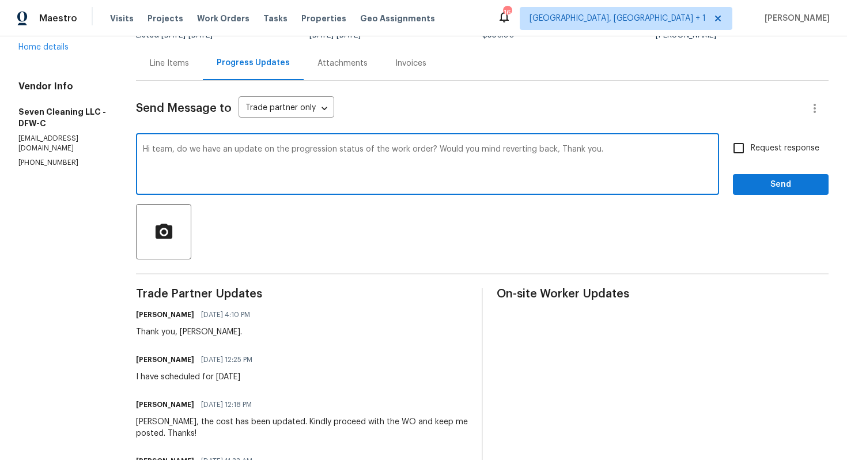
click at [171, 151] on textarea "Hi team, do we have an update on the progression status of the work order? Woul…" at bounding box center [428, 165] width 570 height 40
paste textarea "Alfredo"
drag, startPoint x: 449, startPoint y: 152, endPoint x: 570, endPoint y: 152, distance: 120.5
click at [570, 152] on textarea "Hi Alfredo, do we have an update on the progression status of the work order? W…" at bounding box center [428, 165] width 570 height 40
click at [594, 155] on textarea "Hi Alfredo, do we have an update on the progression status of the work order? T…" at bounding box center [428, 165] width 570 height 40
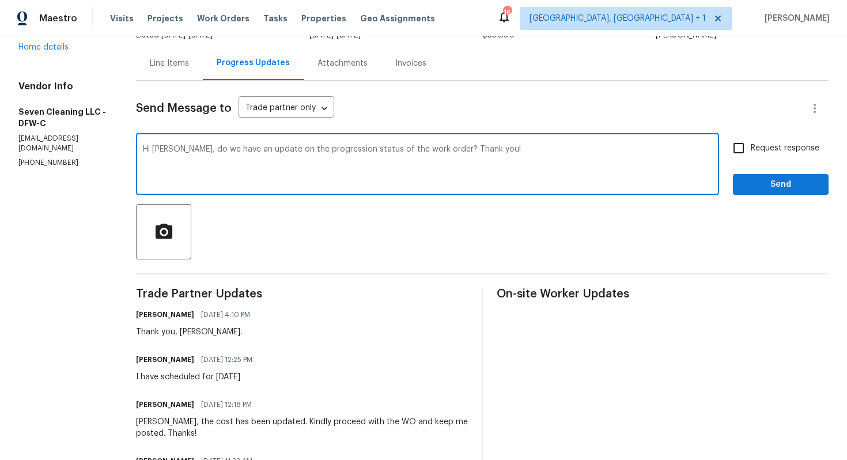
type textarea "Hi Alfredo, do we have an update on the progression status of the work order? T…"
click at [763, 153] on span "Request response" at bounding box center [785, 148] width 69 height 12
click at [751, 153] on input "Request response" at bounding box center [739, 148] width 24 height 24
checkbox input "true"
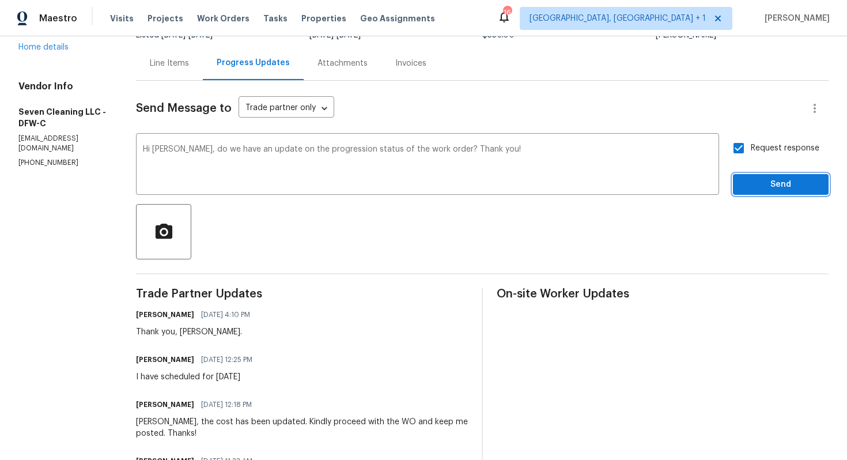
click at [762, 181] on span "Send" at bounding box center [781, 185] width 77 height 14
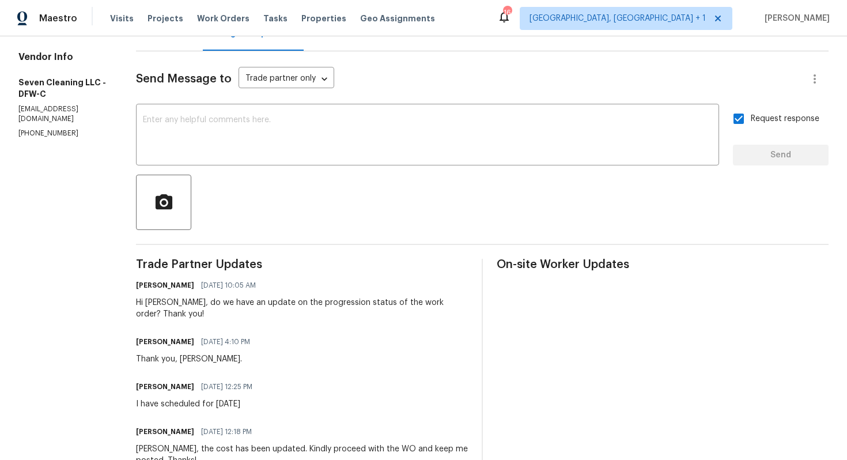
scroll to position [0, 0]
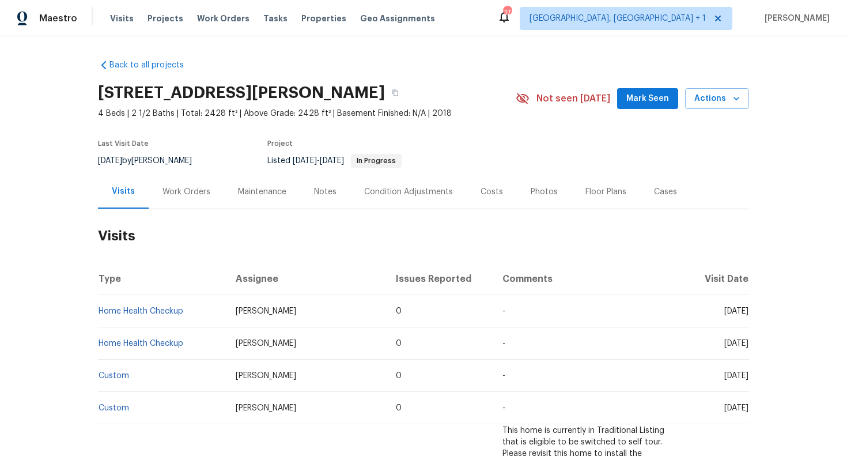
click at [195, 194] on div "Work Orders" at bounding box center [187, 192] width 48 height 12
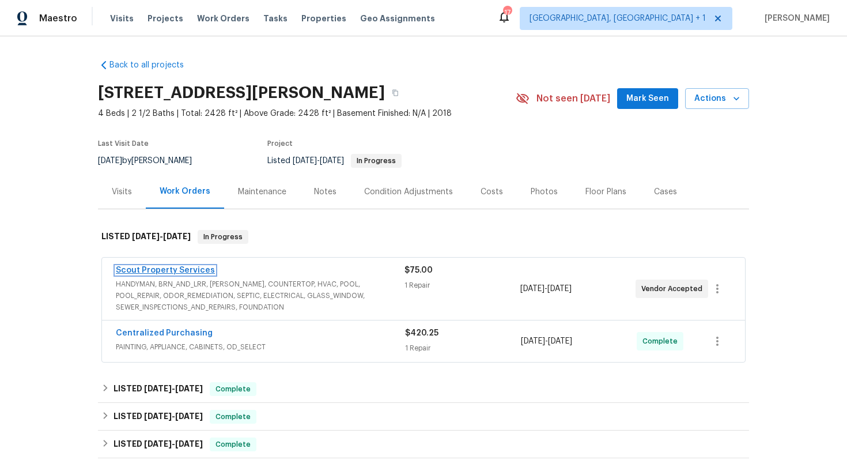
click at [172, 272] on link "Scout Property Services" at bounding box center [165, 270] width 99 height 8
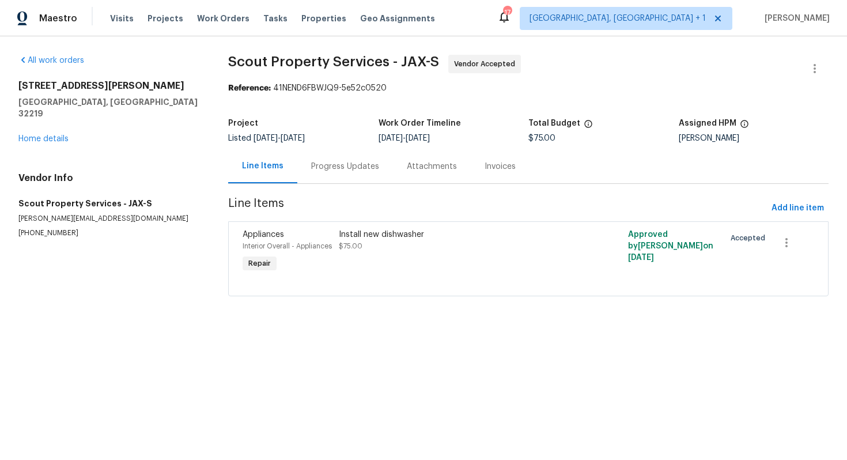
click at [345, 175] on div "Progress Updates" at bounding box center [345, 166] width 96 height 34
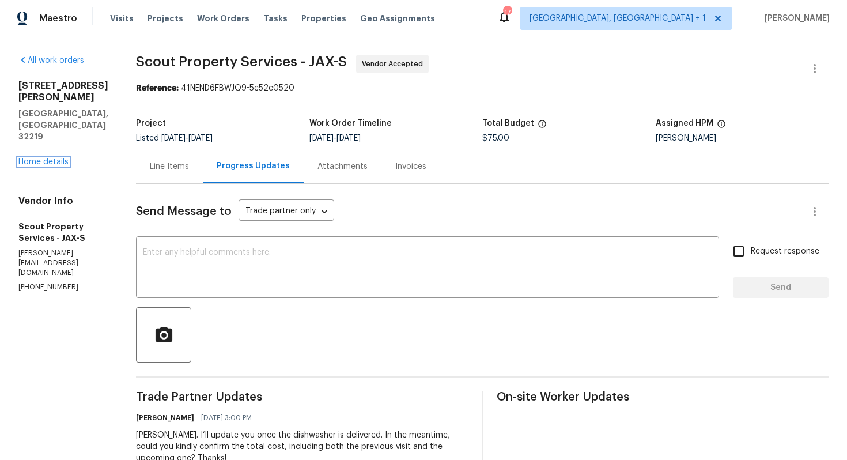
click at [37, 158] on link "Home details" at bounding box center [43, 162] width 50 height 8
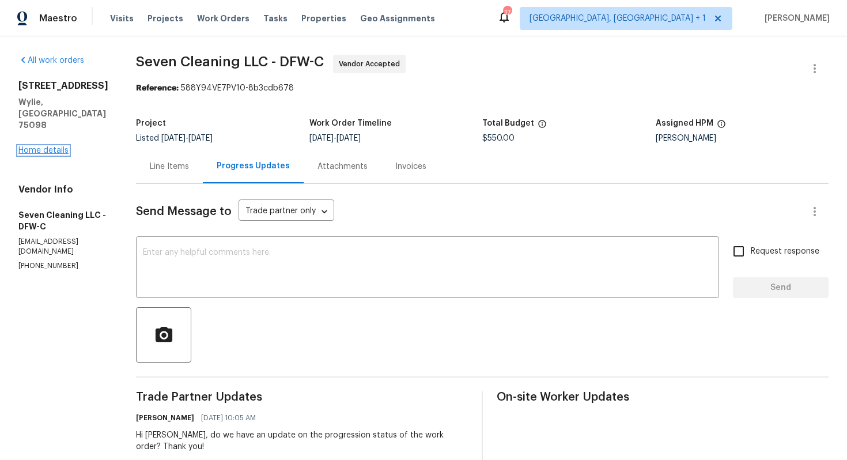
click at [40, 146] on link "Home details" at bounding box center [43, 150] width 50 height 8
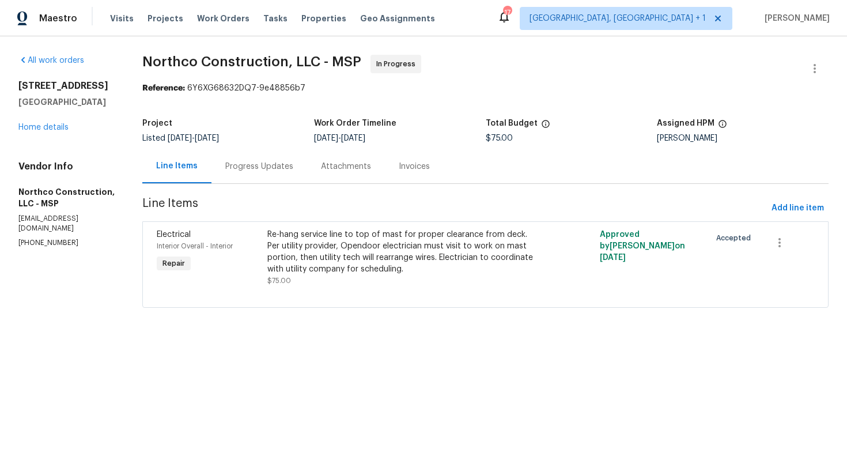
click at [272, 159] on div "Progress Updates" at bounding box center [260, 166] width 96 height 34
